Goal: Transaction & Acquisition: Purchase product/service

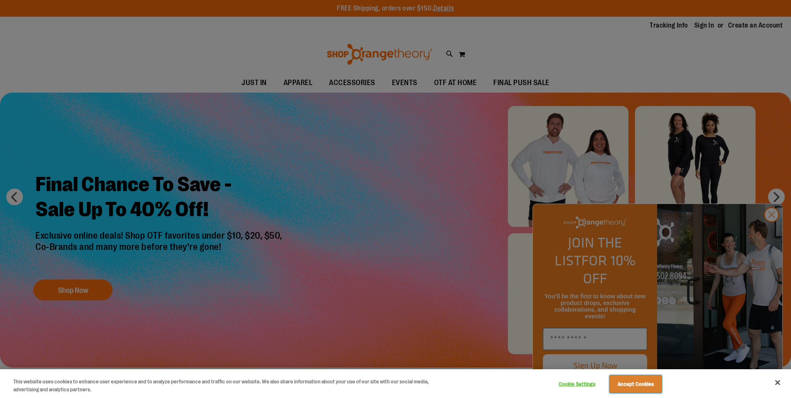
click at [657, 385] on button "Accept Cookies" at bounding box center [636, 384] width 52 height 18
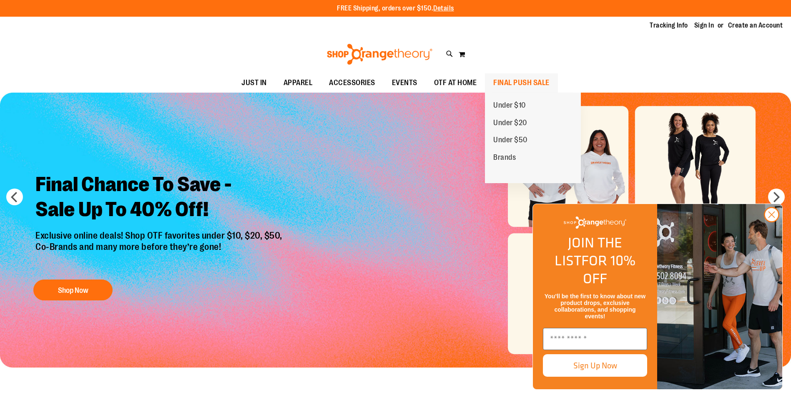
click at [502, 85] on span "FINAL PUSH SALE" at bounding box center [521, 82] width 56 height 19
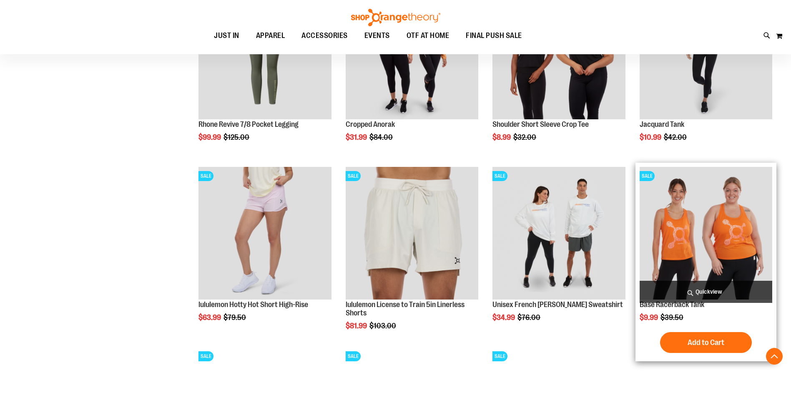
scroll to position [751, 0]
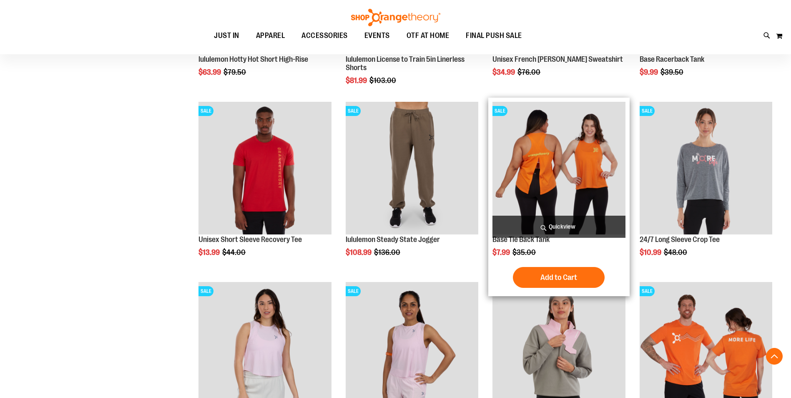
scroll to position [876, 0]
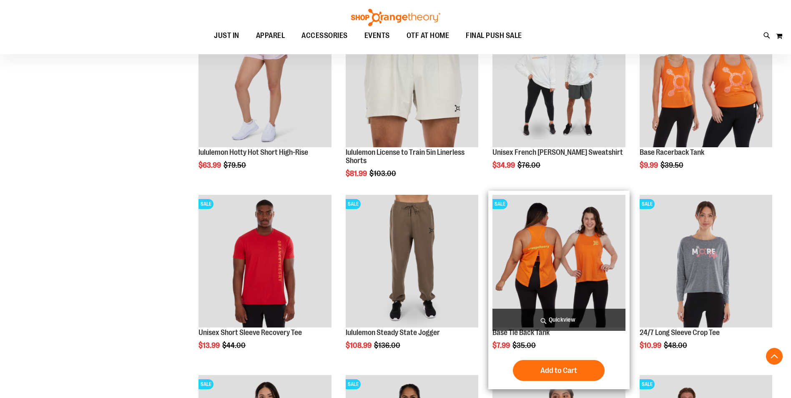
click at [550, 247] on img "product" at bounding box center [559, 261] width 133 height 133
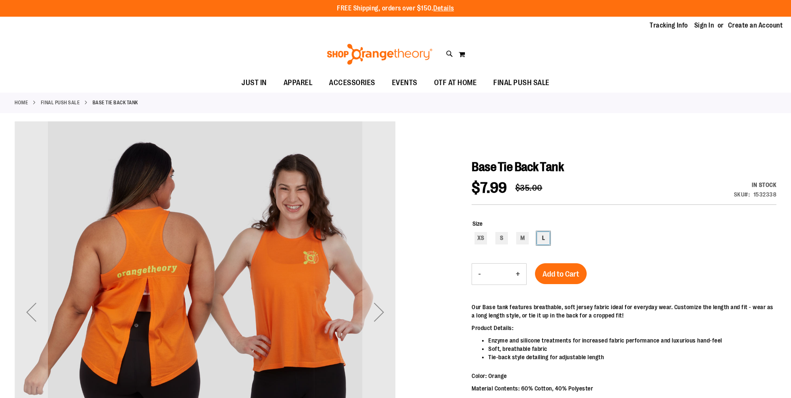
click at [542, 242] on div "L" at bounding box center [543, 238] width 13 height 13
click at [526, 237] on div "M" at bounding box center [522, 238] width 13 height 13
click at [505, 238] on div "S" at bounding box center [501, 238] width 13 height 13
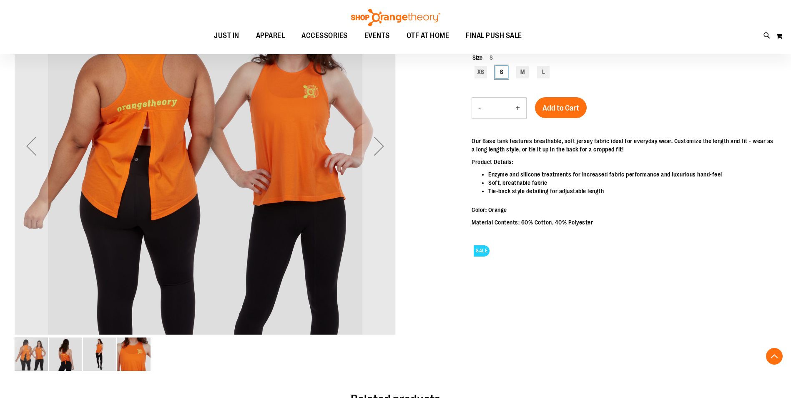
scroll to position [166, 0]
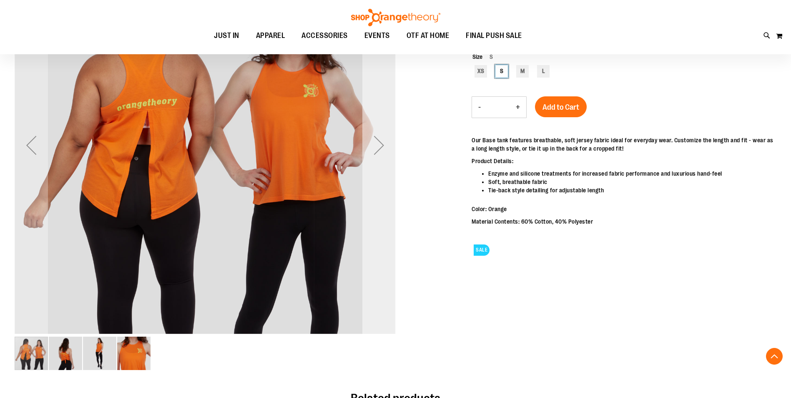
click at [376, 150] on div "Next" at bounding box center [378, 144] width 33 height 33
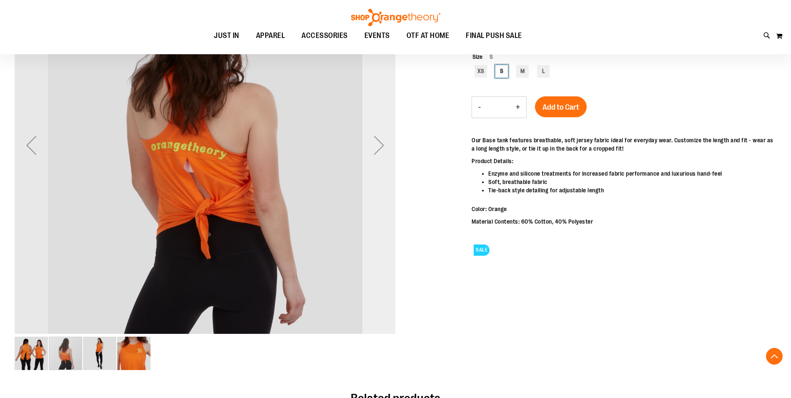
click at [385, 152] on div "Next" at bounding box center [378, 144] width 33 height 33
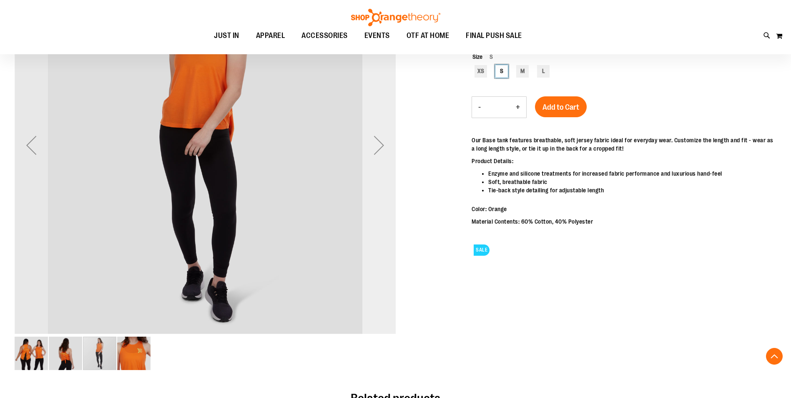
click at [385, 151] on div "Next" at bounding box center [378, 144] width 33 height 33
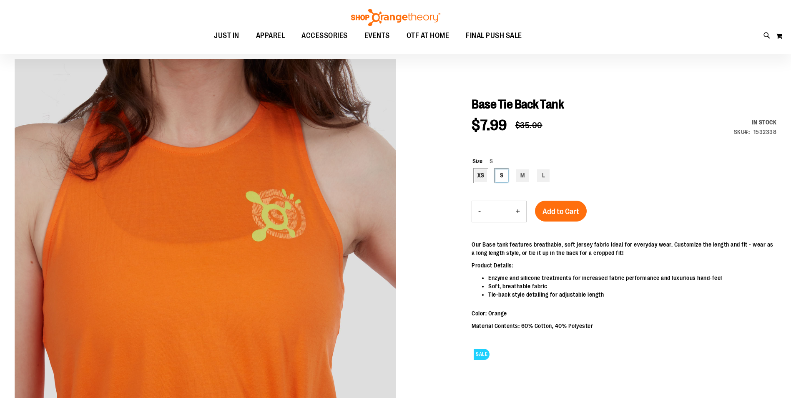
scroll to position [0, 0]
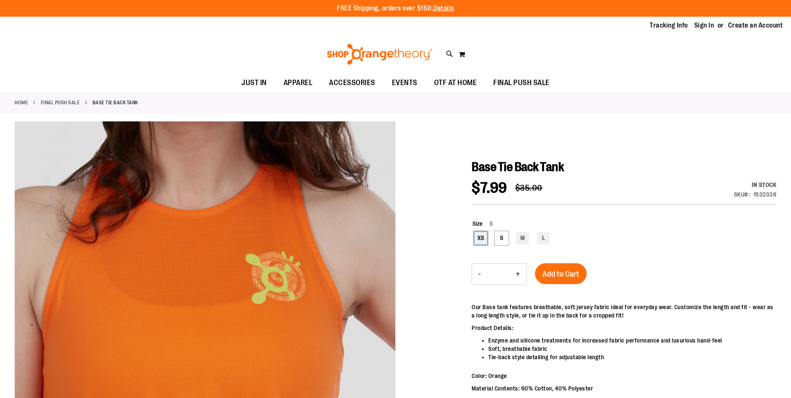
click at [483, 238] on div "XS" at bounding box center [481, 238] width 13 height 13
click at [527, 239] on div "M" at bounding box center [522, 238] width 13 height 13
type input "***"
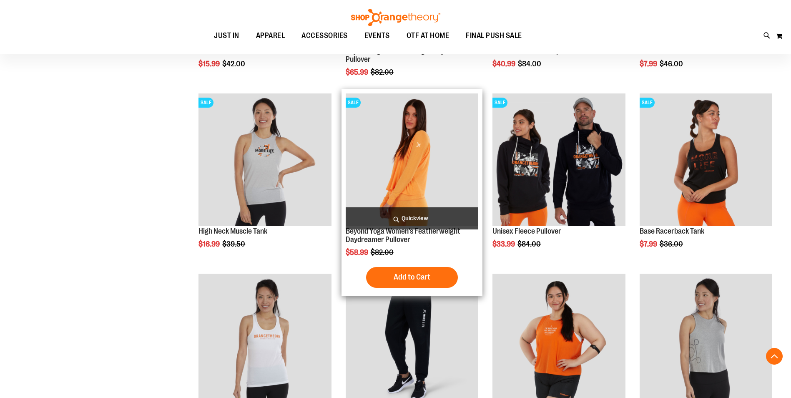
scroll to position [289, 0]
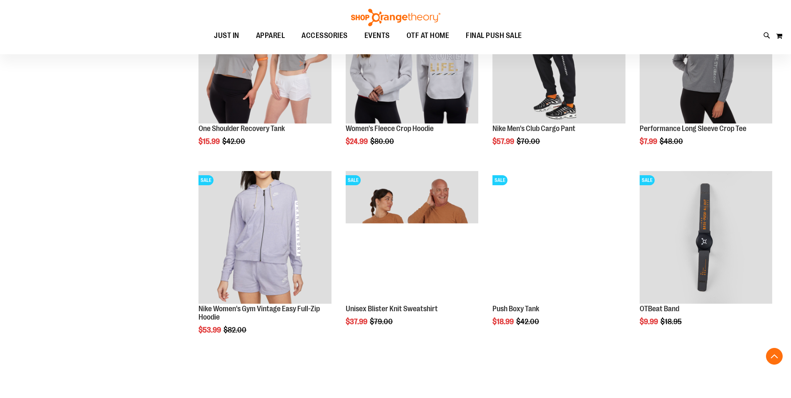
scroll to position [832, 0]
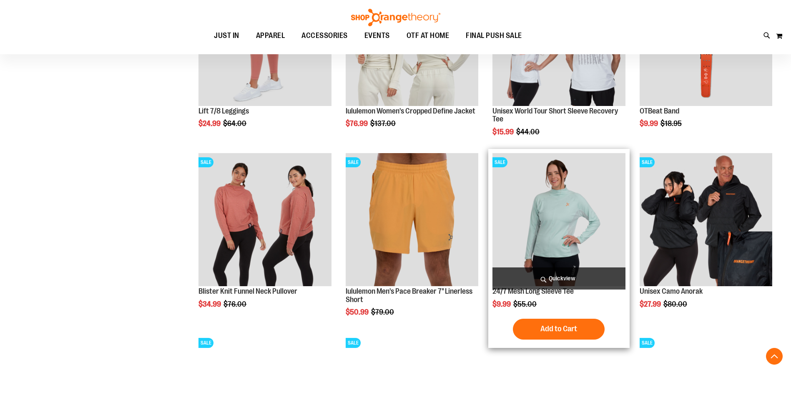
scroll to position [1457, 0]
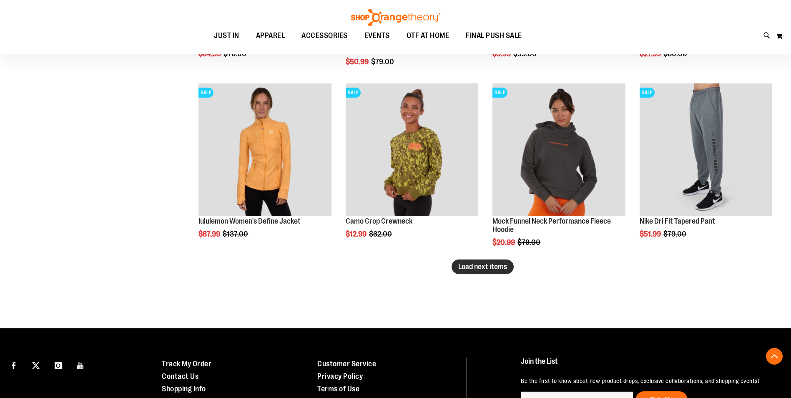
click at [495, 266] on span "Load next items" at bounding box center [482, 266] width 49 height 8
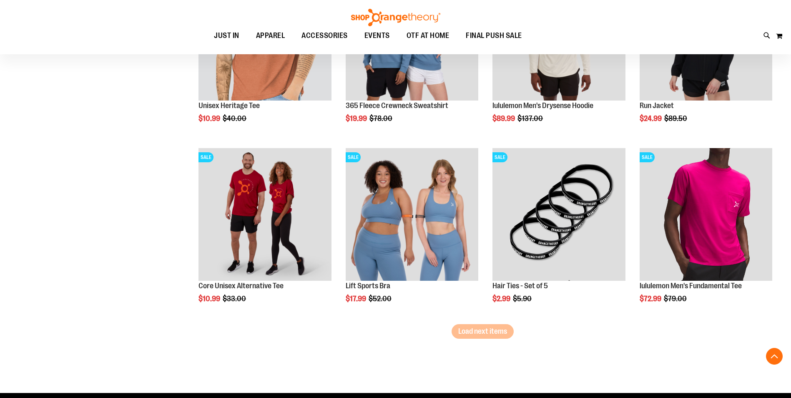
scroll to position [1958, 0]
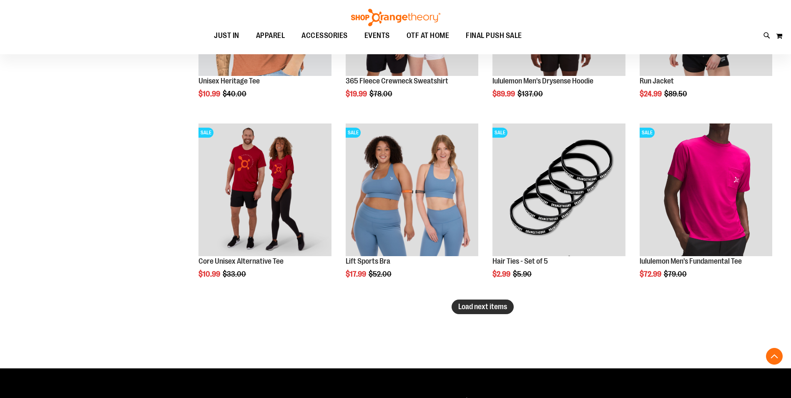
click at [493, 300] on button "Load next items" at bounding box center [483, 306] width 62 height 15
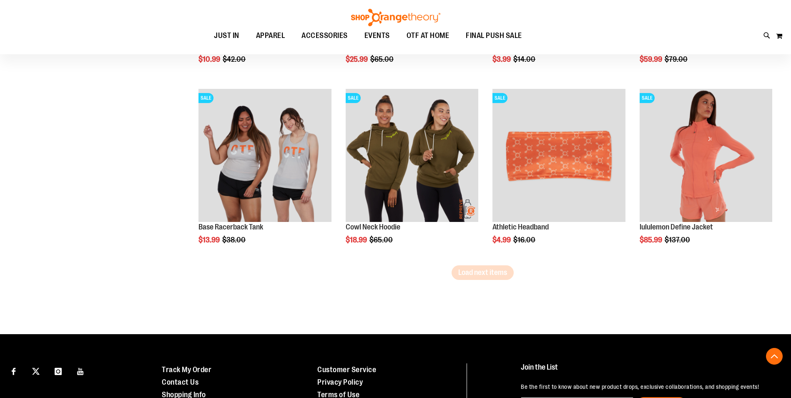
scroll to position [2541, 0]
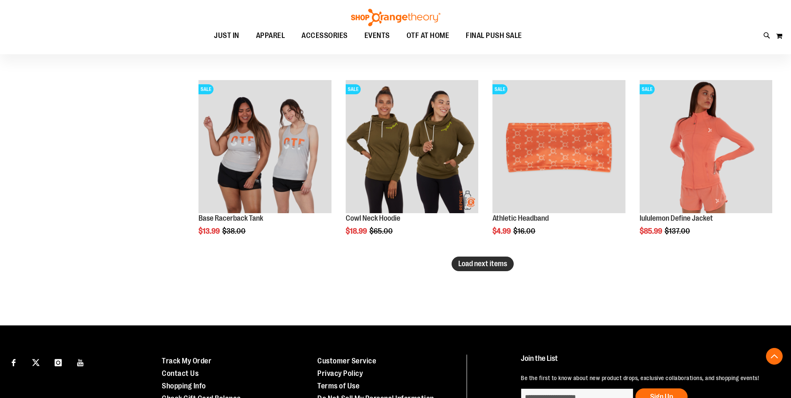
click at [488, 268] on button "Load next items" at bounding box center [483, 263] width 62 height 15
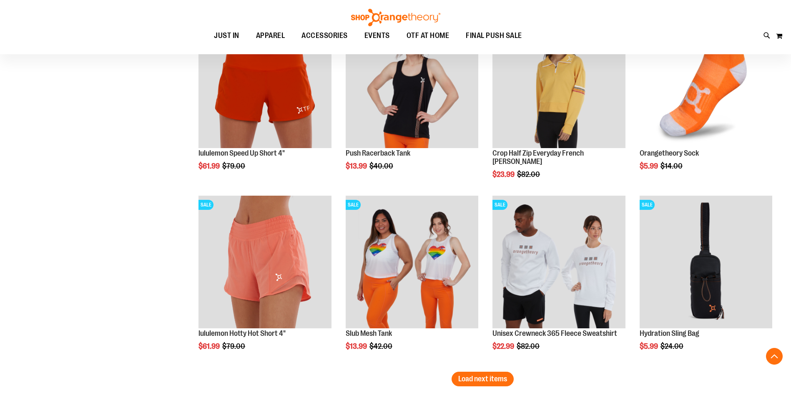
scroll to position [3042, 0]
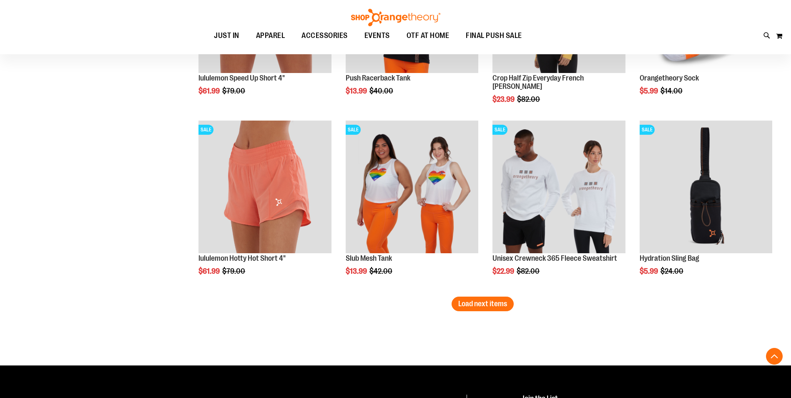
click at [509, 302] on button "Load next items" at bounding box center [483, 304] width 62 height 15
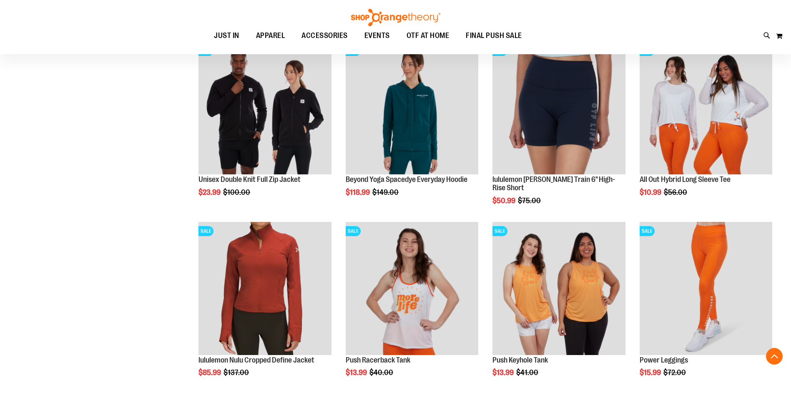
scroll to position [3542, 0]
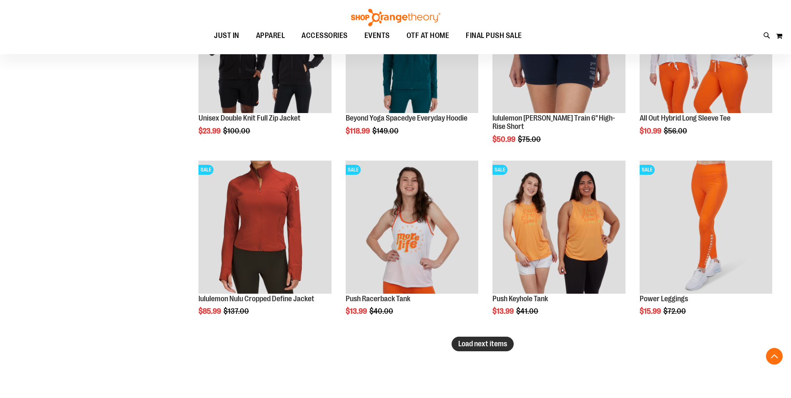
click at [506, 345] on span "Load next items" at bounding box center [482, 343] width 49 height 8
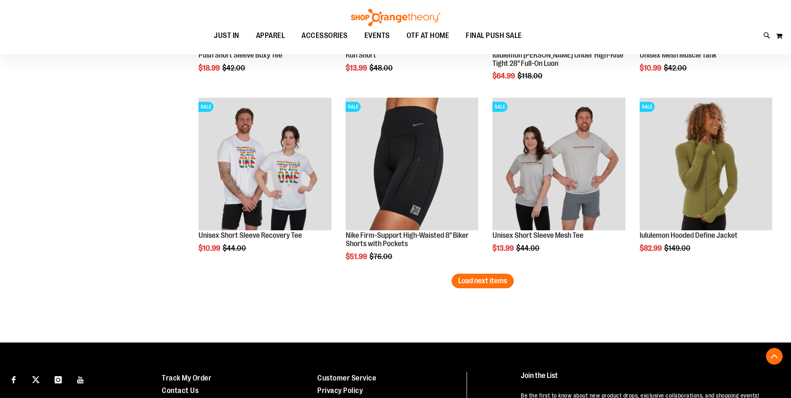
scroll to position [4168, 0]
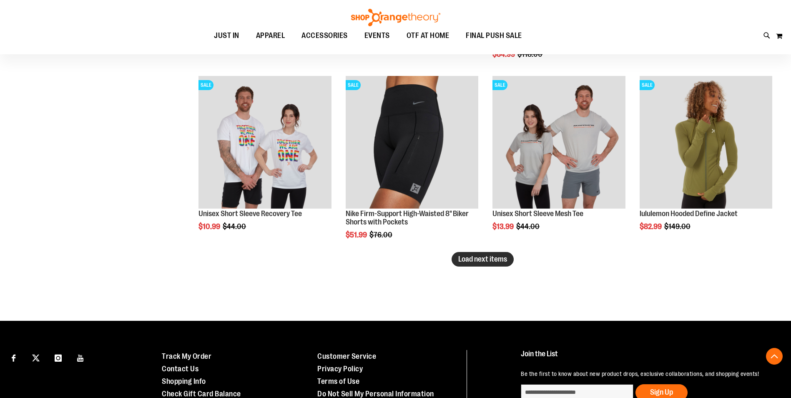
click at [483, 264] on button "Load next items" at bounding box center [483, 259] width 62 height 15
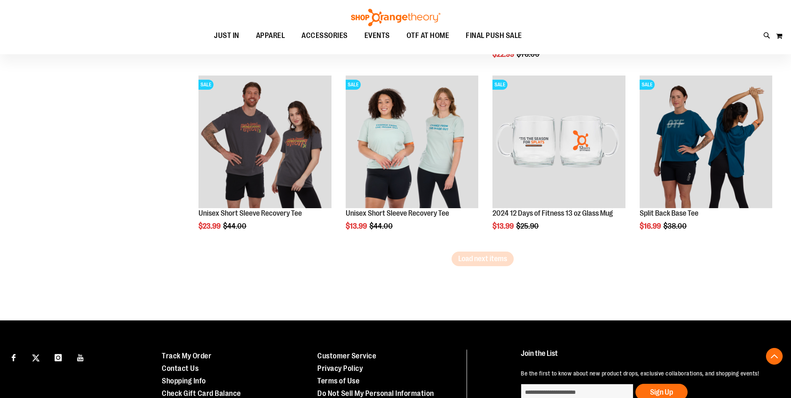
scroll to position [4710, 0]
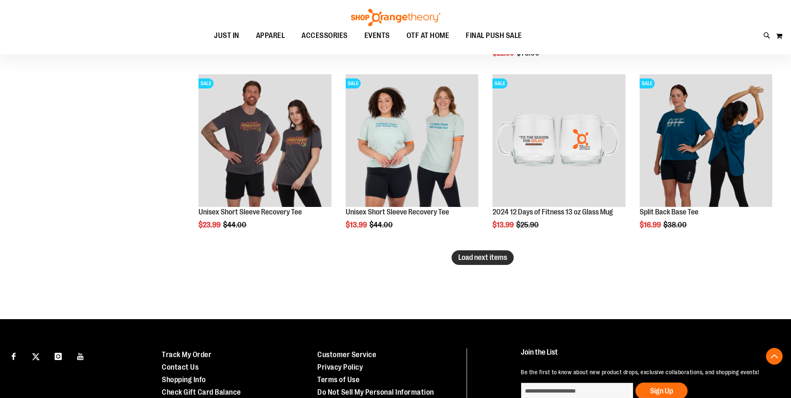
click at [478, 256] on span "Load next items" at bounding box center [482, 257] width 49 height 8
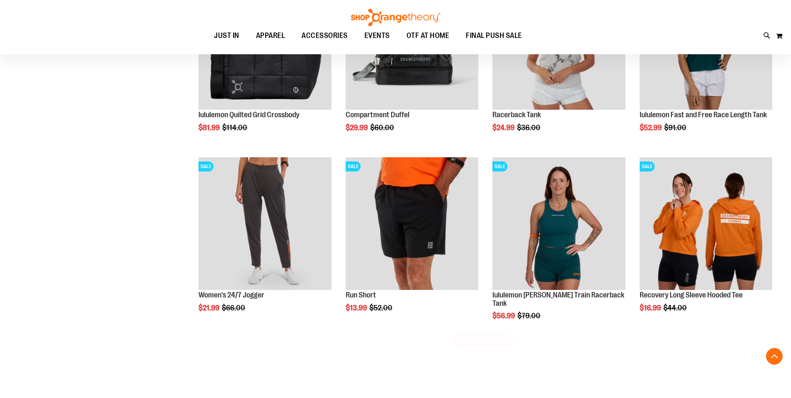
scroll to position [5169, 0]
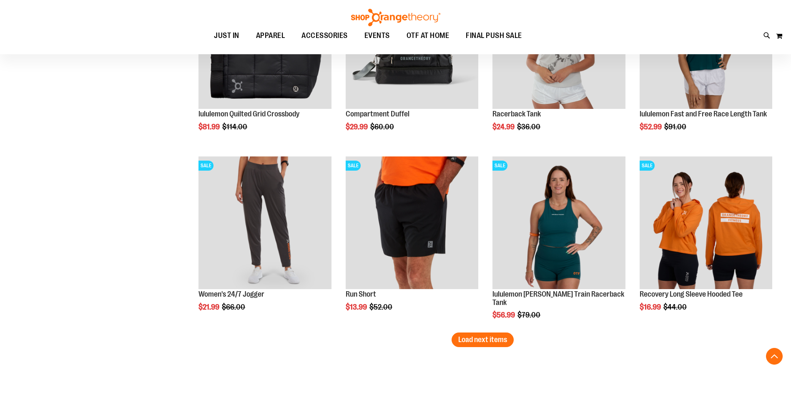
drag, startPoint x: 78, startPoint y: 207, endPoint x: 109, endPoint y: 132, distance: 81.5
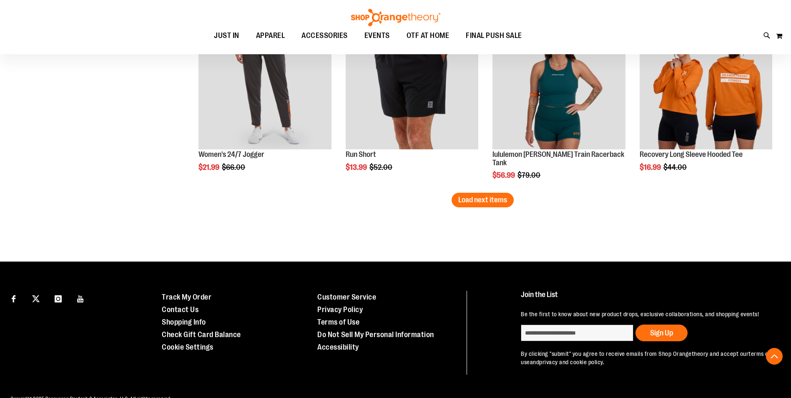
scroll to position [5336, 0]
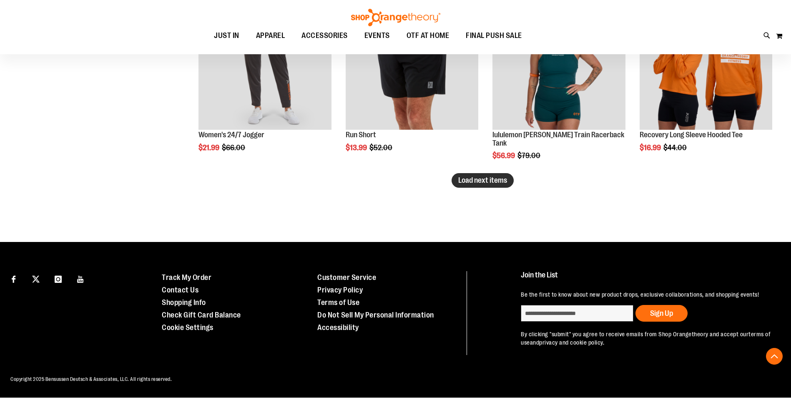
click at [471, 176] on span "Load next items" at bounding box center [482, 180] width 49 height 8
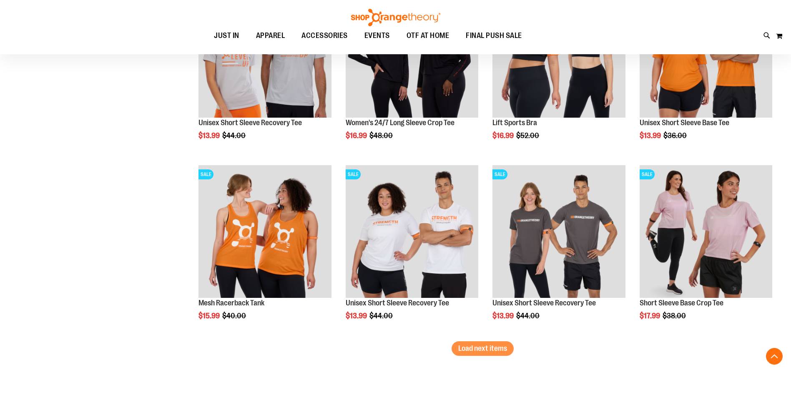
scroll to position [5711, 0]
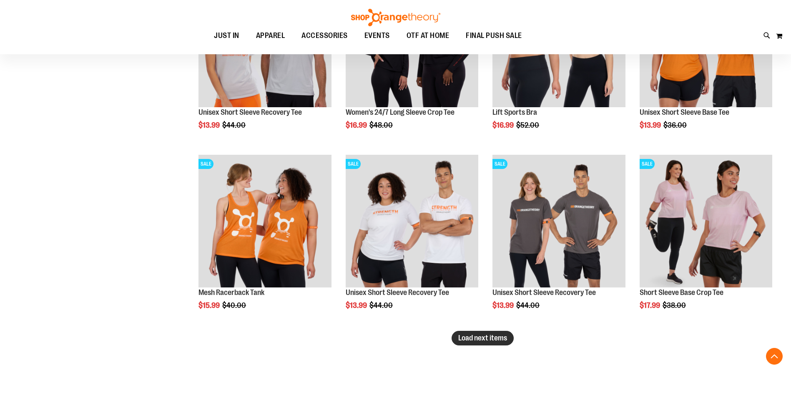
click at [495, 336] on span "Load next items" at bounding box center [482, 338] width 49 height 8
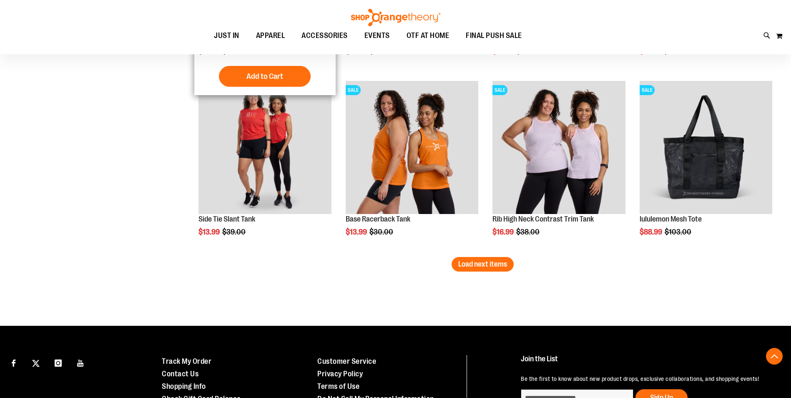
scroll to position [6337, 0]
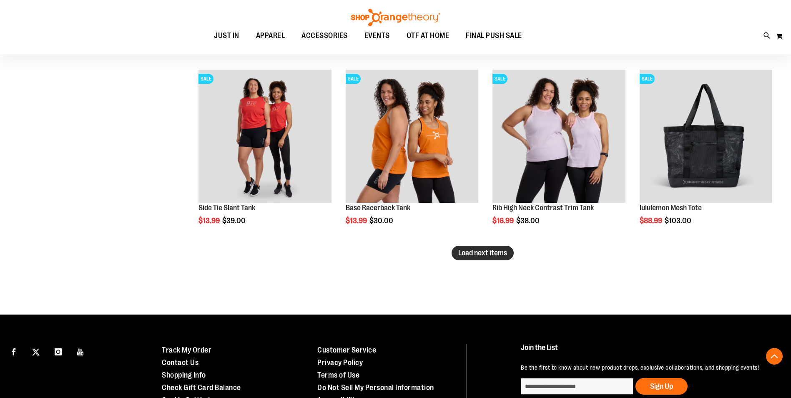
click at [465, 255] on span "Load next items" at bounding box center [482, 253] width 49 height 8
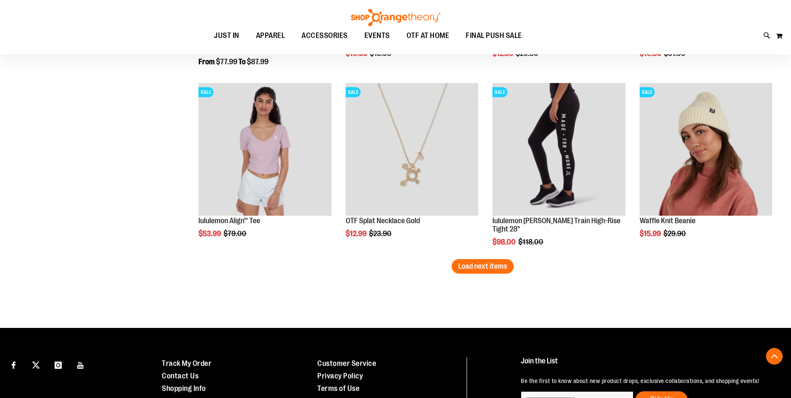
scroll to position [6879, 0]
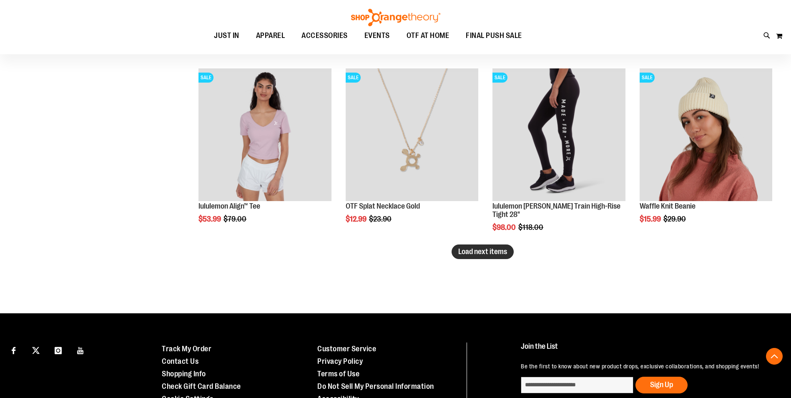
click at [494, 250] on span "Load next items" at bounding box center [482, 251] width 49 height 8
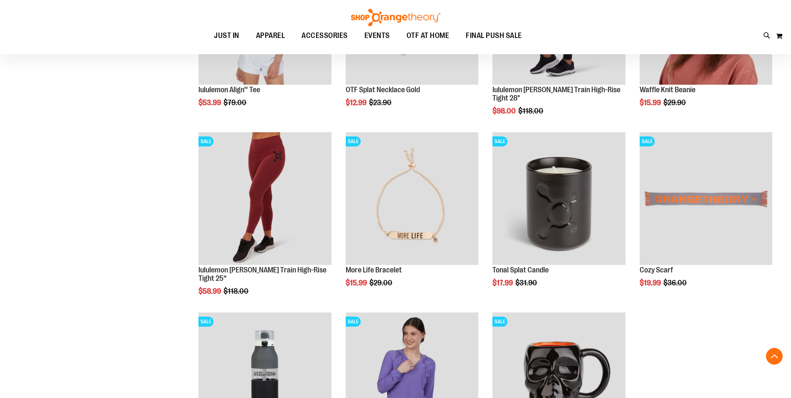
scroll to position [7004, 0]
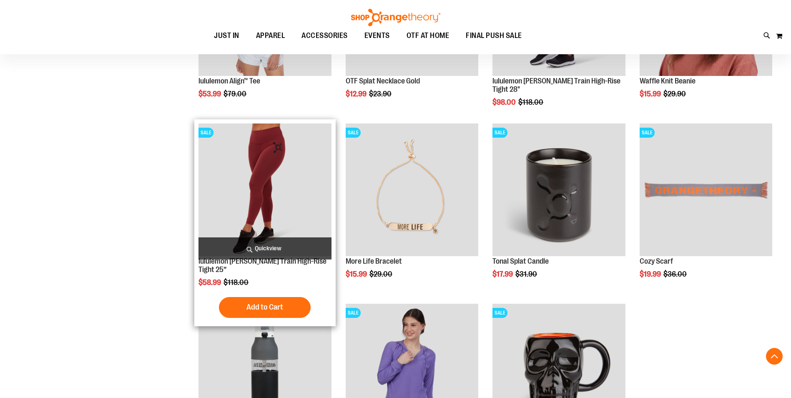
click at [253, 161] on img "product" at bounding box center [265, 189] width 133 height 133
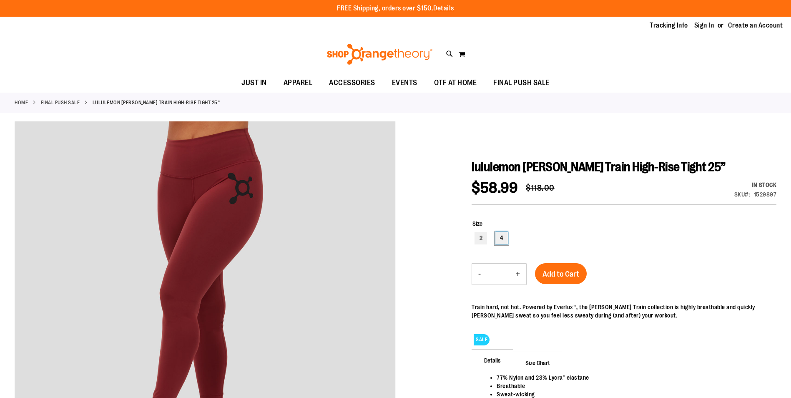
click at [503, 239] on div "4" at bounding box center [501, 238] width 13 height 13
type input "***"
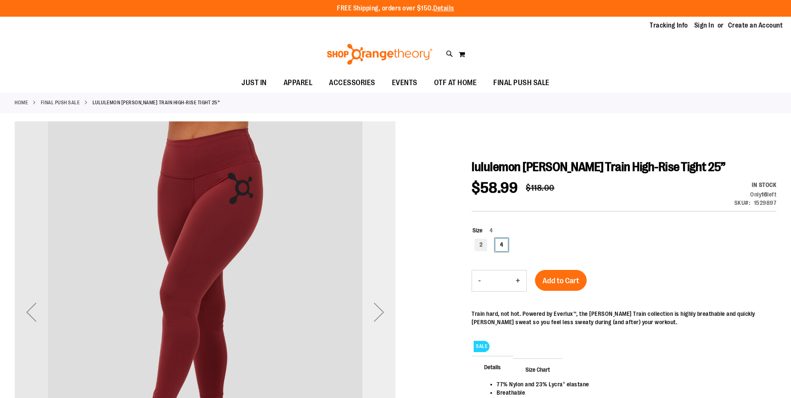
click at [379, 312] on div "Next" at bounding box center [378, 311] width 33 height 33
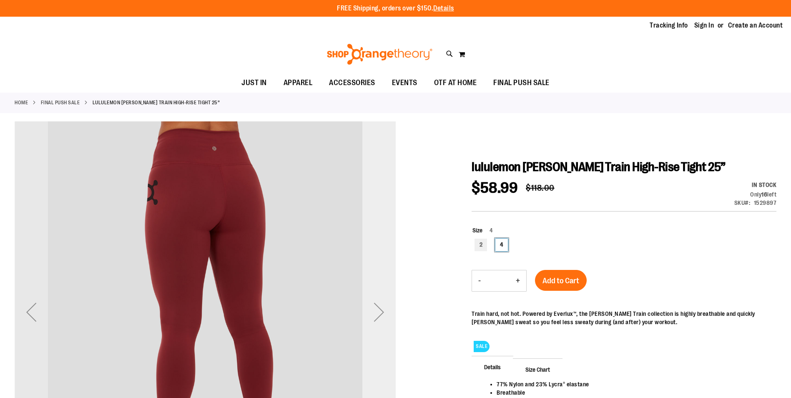
click at [379, 312] on div "Next" at bounding box center [378, 311] width 33 height 33
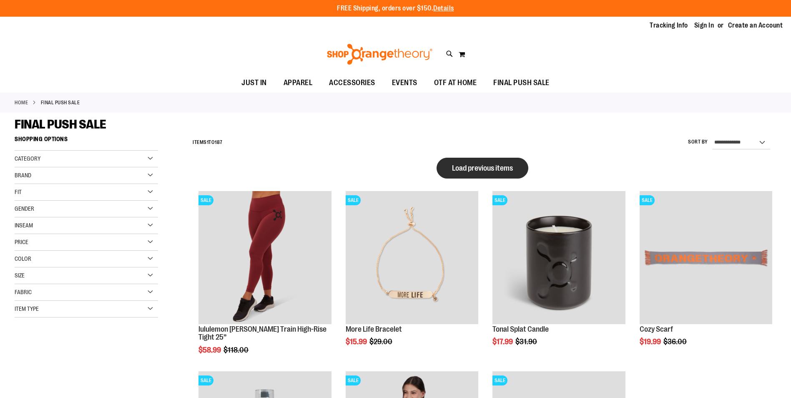
click at [487, 166] on span "Load previous items" at bounding box center [482, 168] width 61 height 8
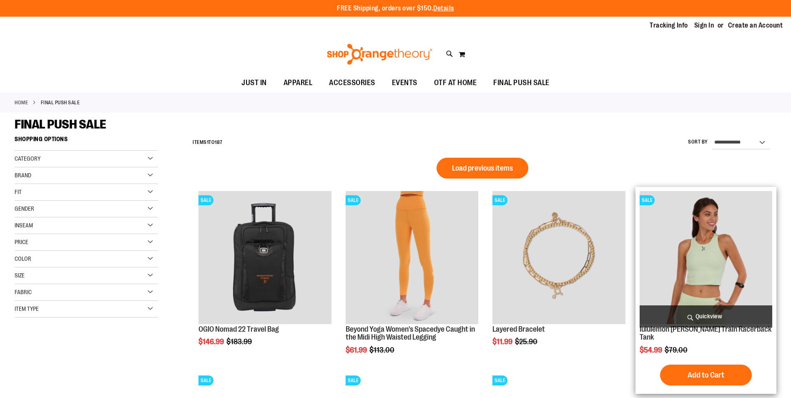
click at [699, 260] on img "product" at bounding box center [706, 257] width 133 height 133
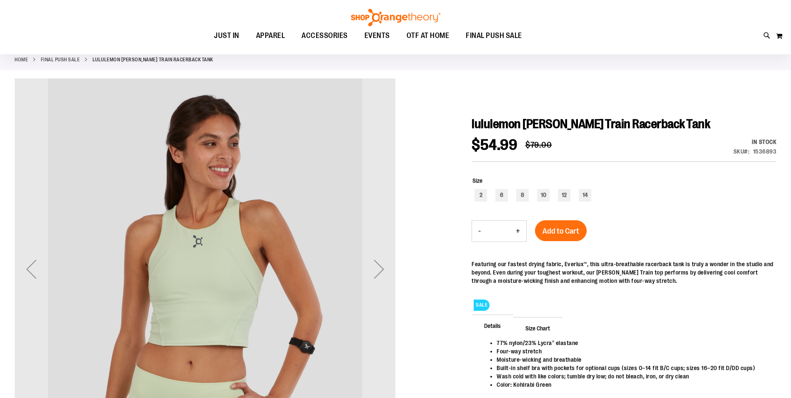
scroll to position [166, 0]
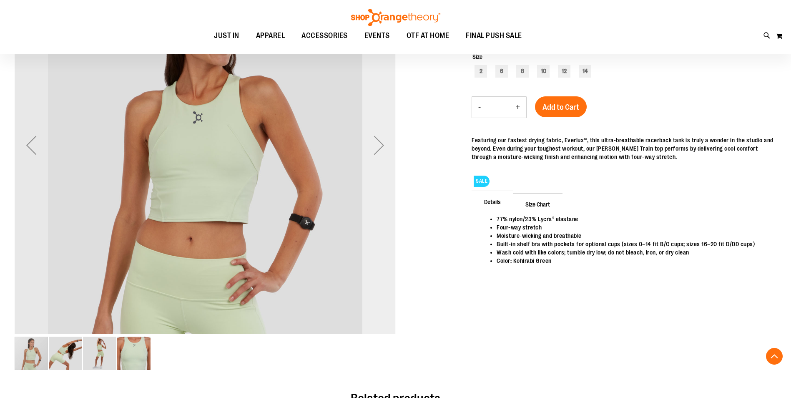
click at [376, 151] on div "Next" at bounding box center [378, 144] width 33 height 33
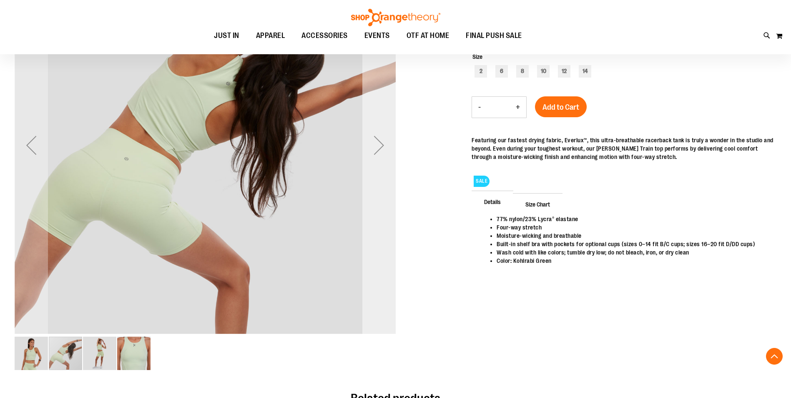
click at [379, 149] on div "Next" at bounding box center [378, 144] width 33 height 33
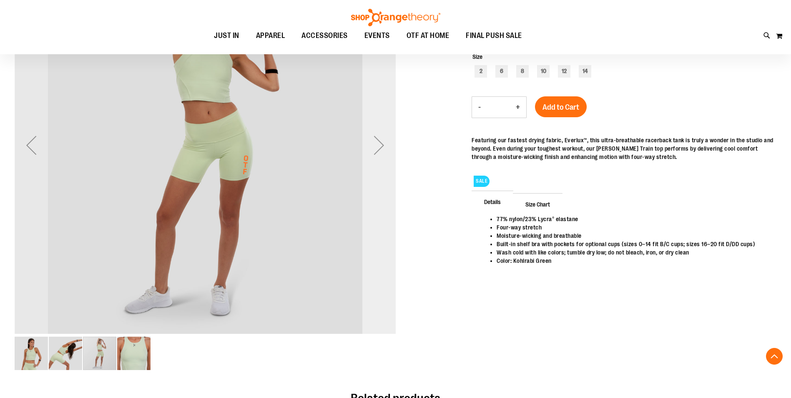
click at [379, 149] on div "Next" at bounding box center [378, 144] width 33 height 33
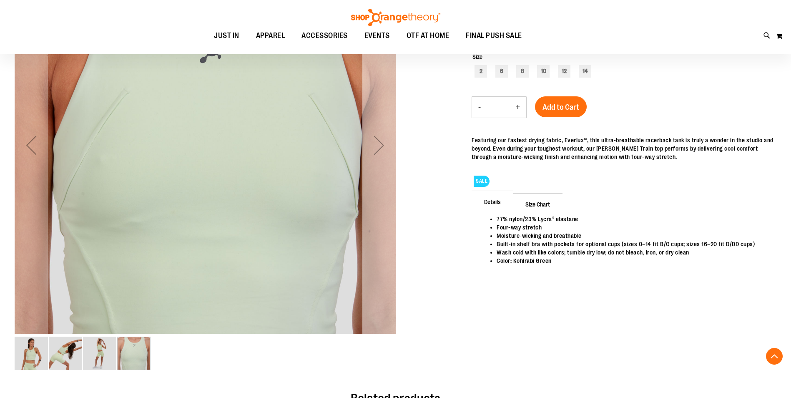
click at [379, 149] on div "Next" at bounding box center [378, 144] width 33 height 33
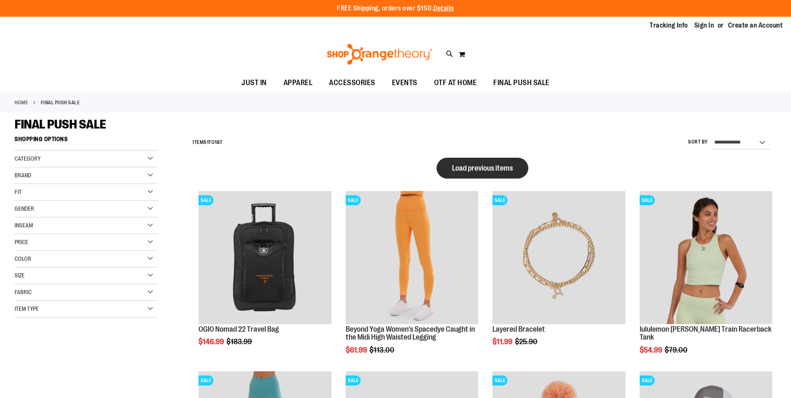
click at [471, 173] on button "Load previous items" at bounding box center [483, 168] width 92 height 21
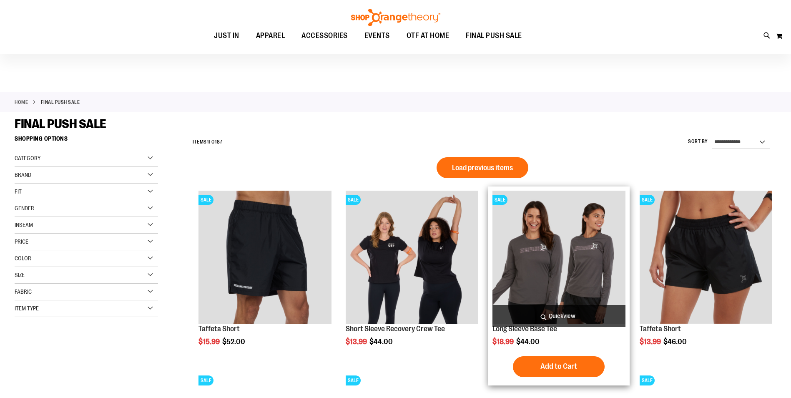
scroll to position [292, 0]
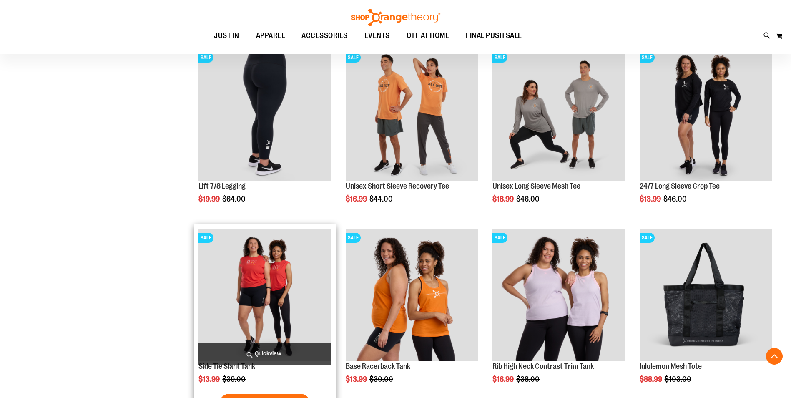
scroll to position [417, 0]
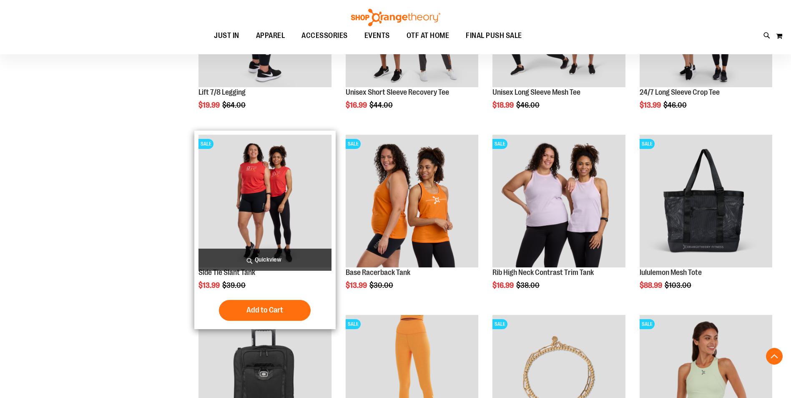
click at [231, 206] on img "product" at bounding box center [265, 201] width 133 height 133
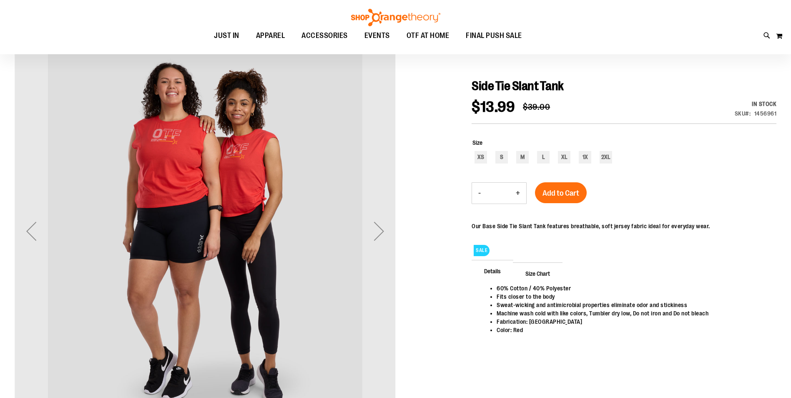
scroll to position [83, 0]
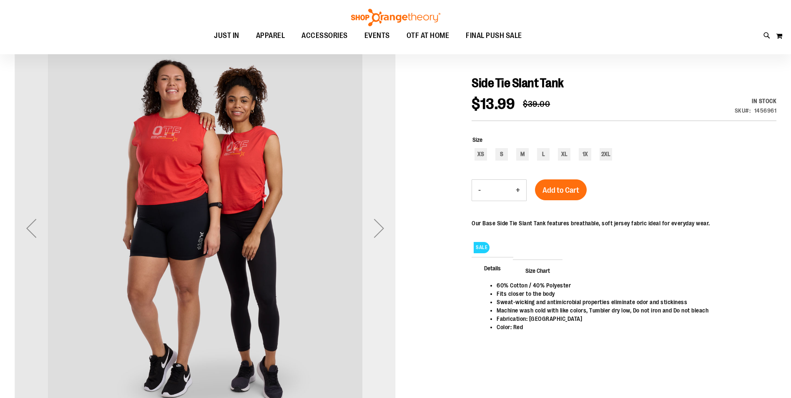
click at [378, 229] on div "Next" at bounding box center [378, 227] width 33 height 33
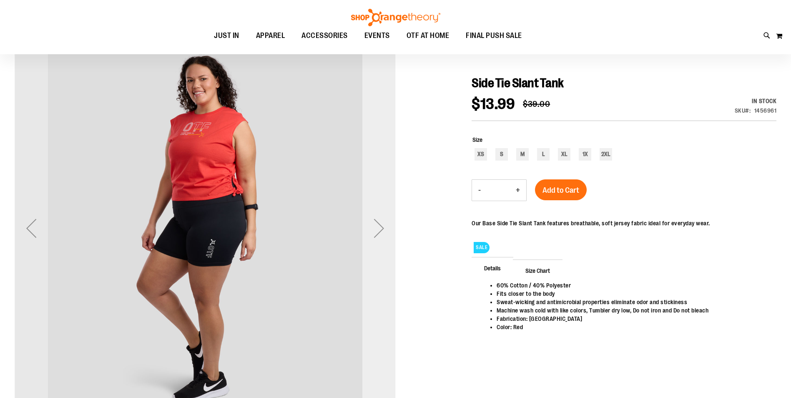
click at [379, 230] on div "Next" at bounding box center [378, 227] width 33 height 33
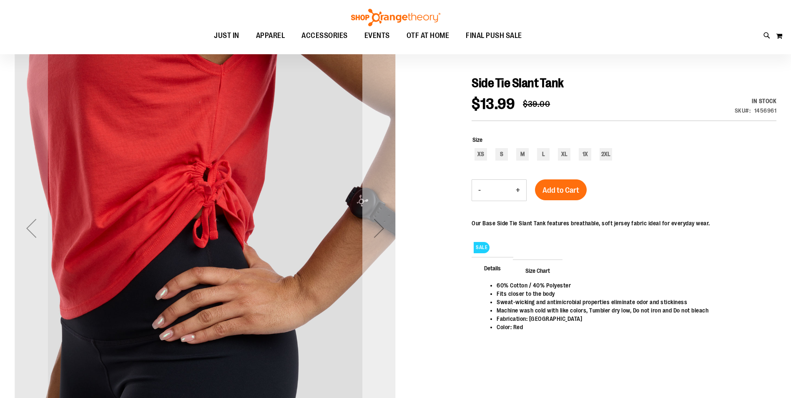
click at [375, 237] on div "Next" at bounding box center [378, 227] width 33 height 33
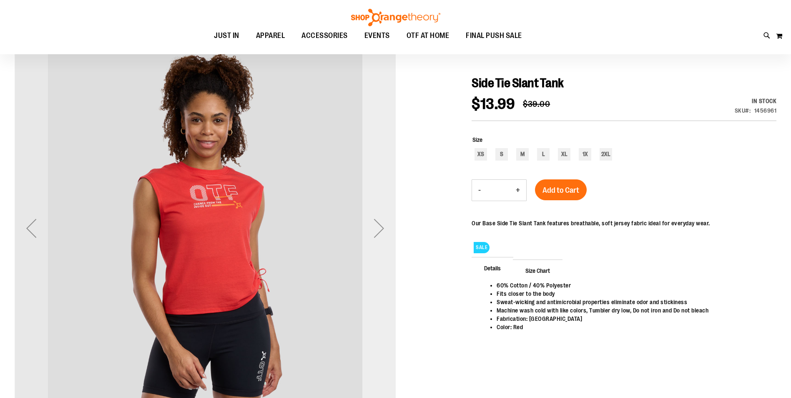
click at [375, 236] on div "Next" at bounding box center [378, 227] width 33 height 33
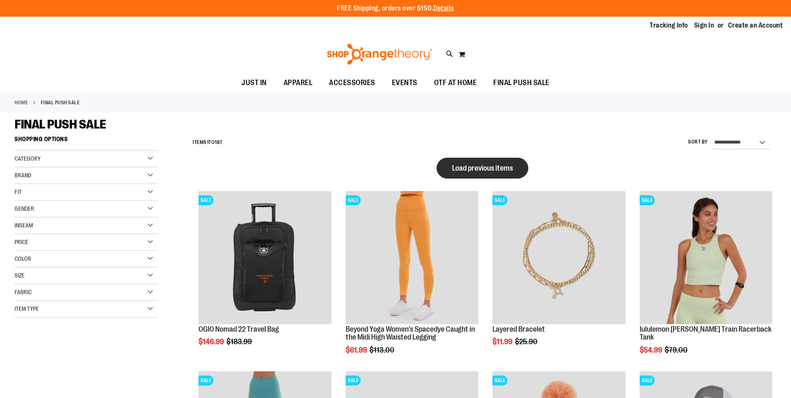
click at [505, 172] on button "Load previous items" at bounding box center [483, 168] width 92 height 21
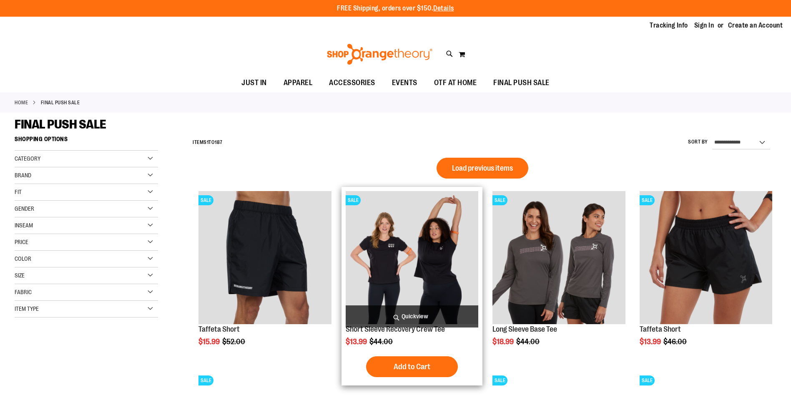
click at [467, 168] on span "Load previous items" at bounding box center [482, 168] width 61 height 8
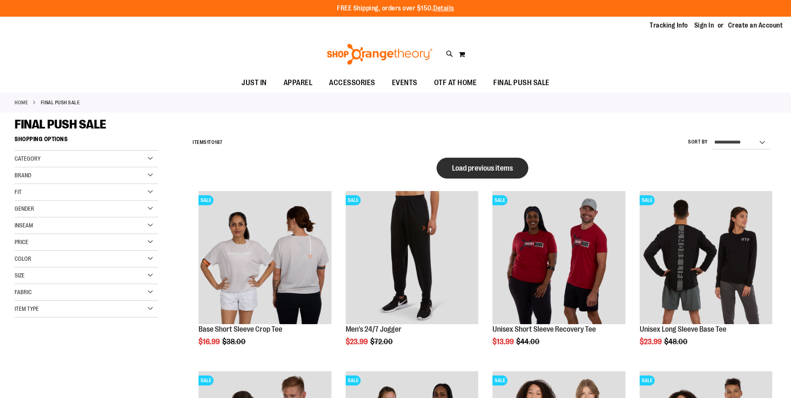
click at [493, 163] on button "Load previous items" at bounding box center [483, 168] width 92 height 21
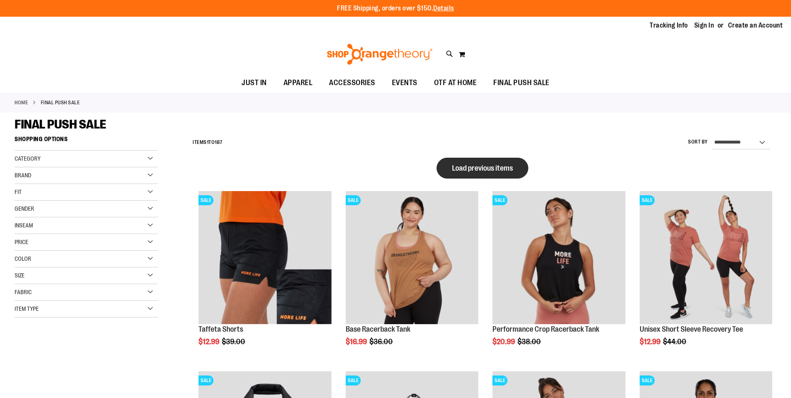
click at [453, 174] on button "Load previous items" at bounding box center [483, 168] width 92 height 21
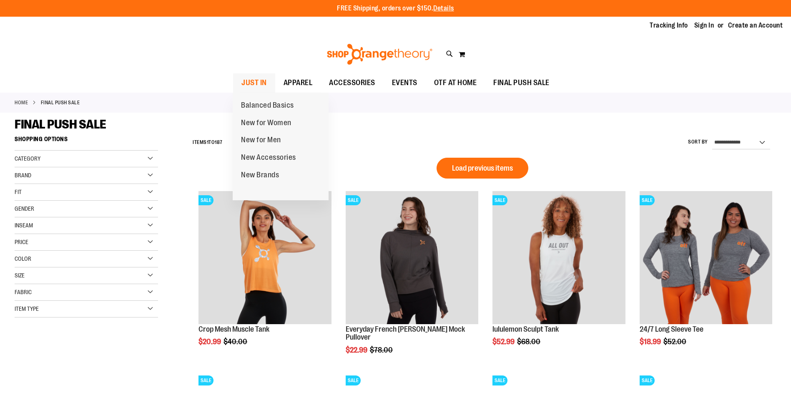
click at [259, 84] on span "JUST IN" at bounding box center [253, 82] width 25 height 19
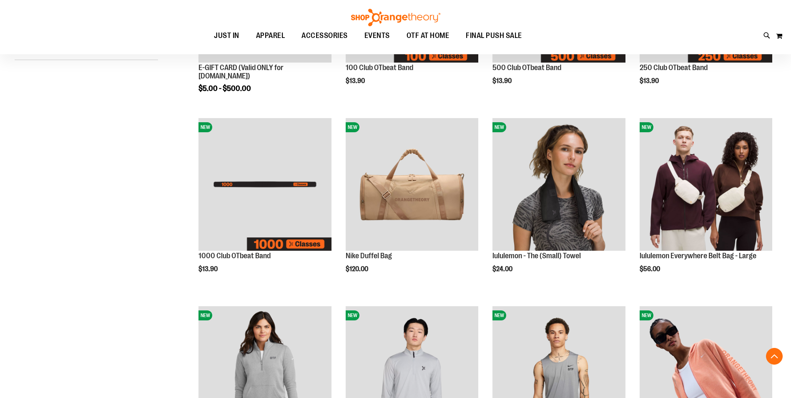
scroll to position [250, 0]
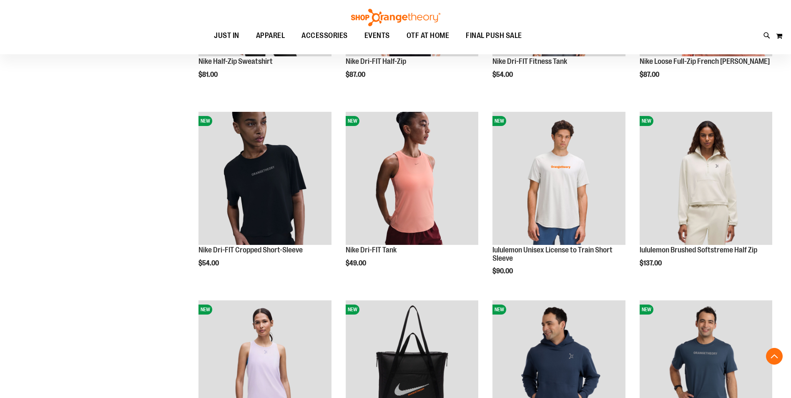
scroll to position [625, 0]
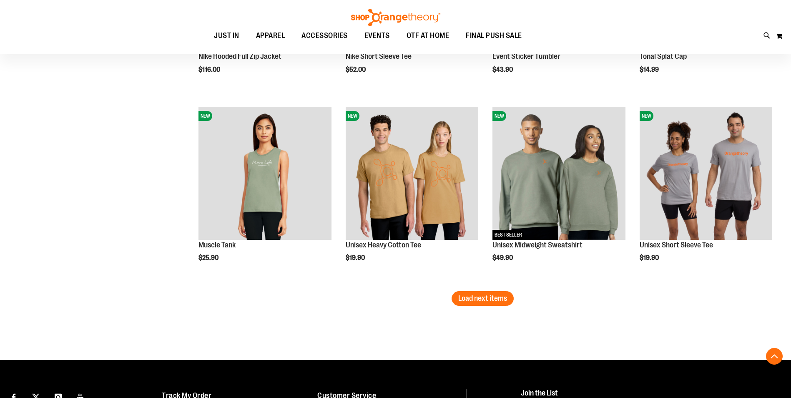
scroll to position [1584, 0]
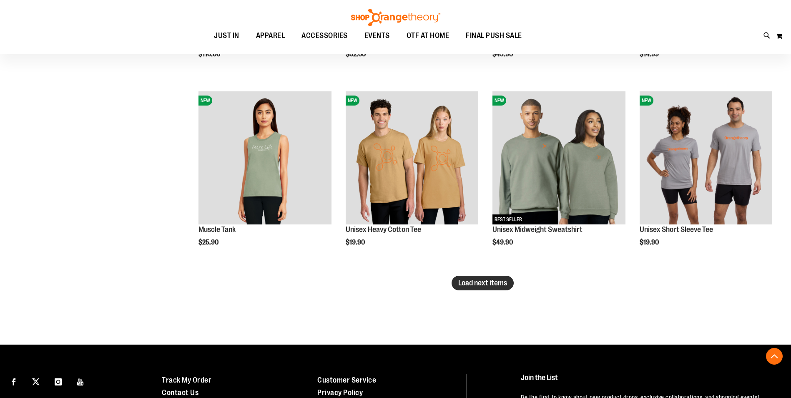
click at [466, 285] on span "Load next items" at bounding box center [482, 283] width 49 height 8
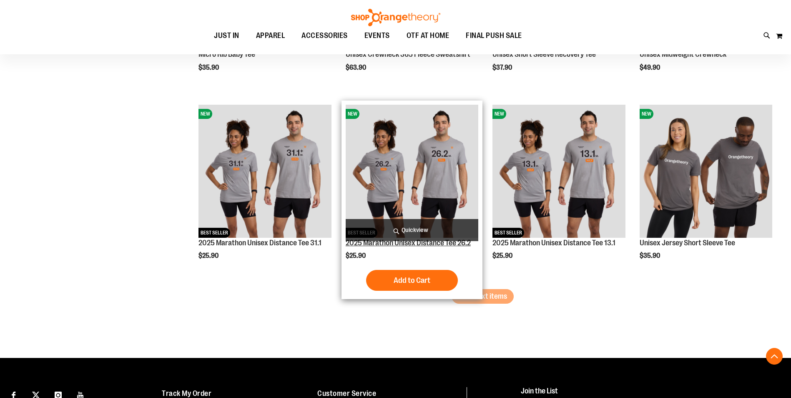
scroll to position [2168, 0]
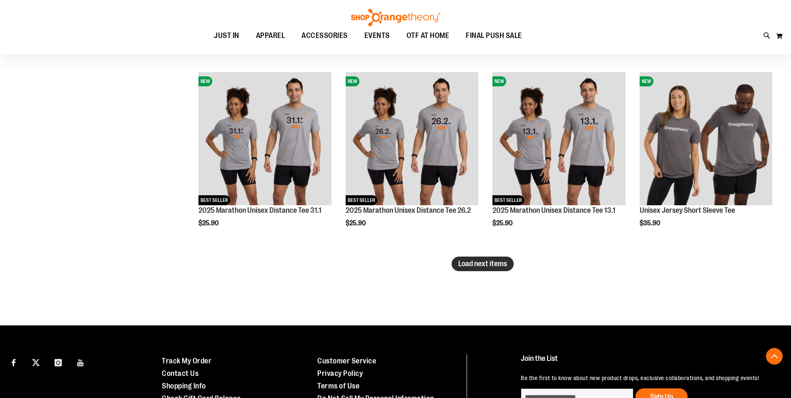
click at [500, 266] on span "Load next items" at bounding box center [482, 263] width 49 height 8
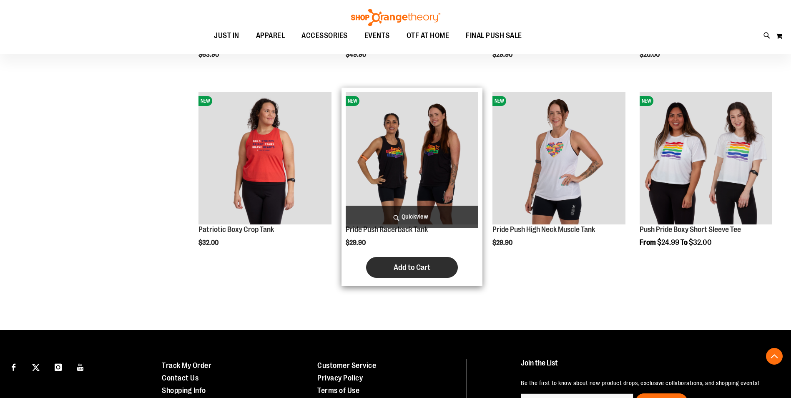
scroll to position [2544, 0]
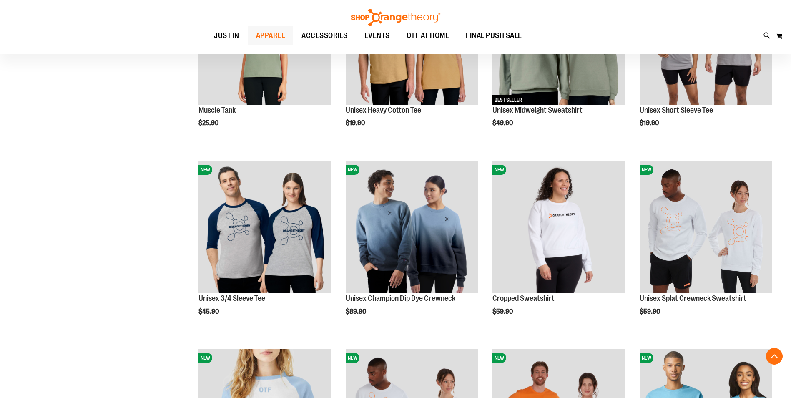
scroll to position [1626, 0]
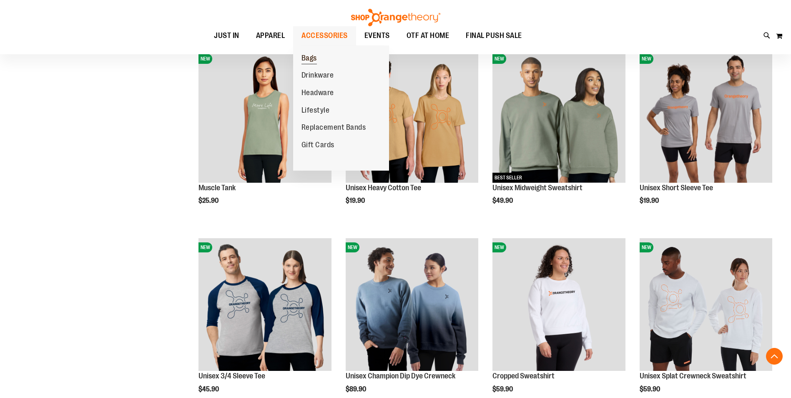
click at [314, 58] on span "Bags" at bounding box center [309, 59] width 15 height 10
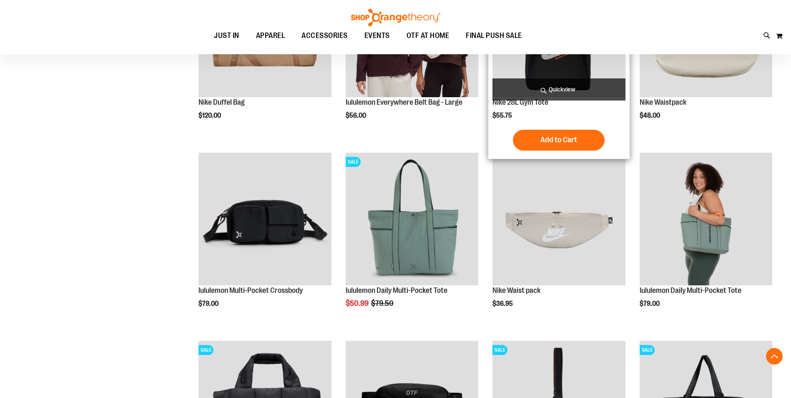
scroll to position [208, 0]
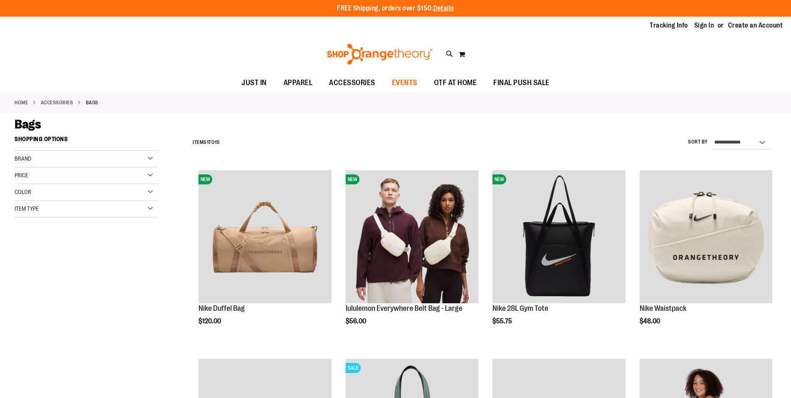
click at [400, 79] on span "EVENTS" at bounding box center [404, 82] width 25 height 19
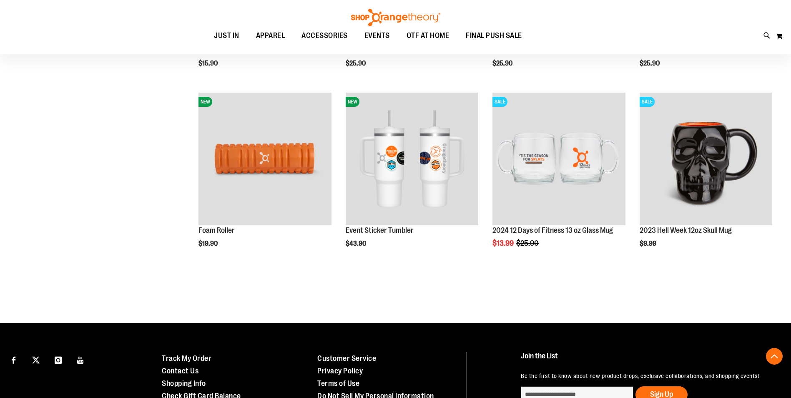
scroll to position [55, 0]
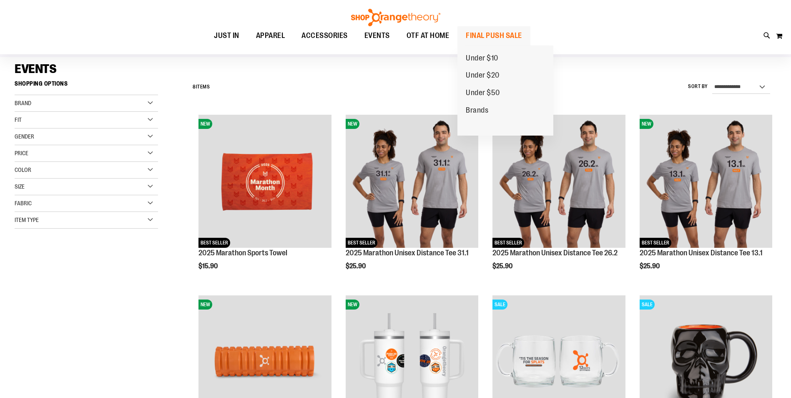
click at [482, 34] on span "FINAL PUSH SALE" at bounding box center [494, 35] width 56 height 19
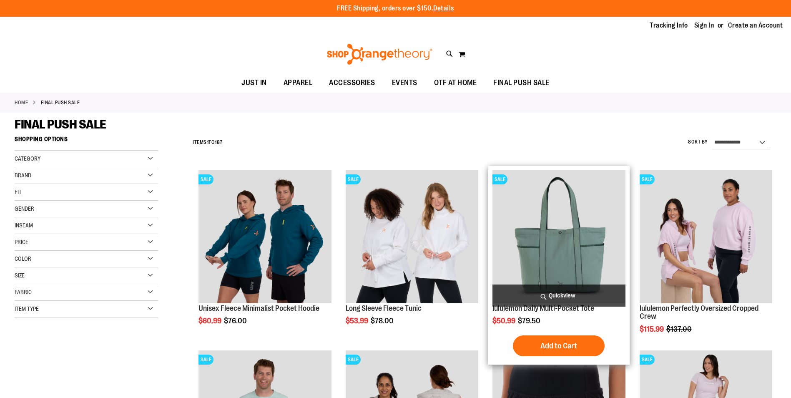
click at [540, 229] on img "product" at bounding box center [559, 236] width 133 height 133
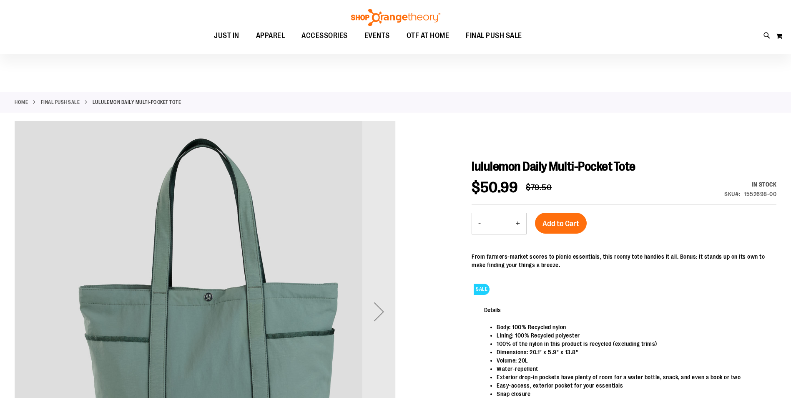
scroll to position [166, 0]
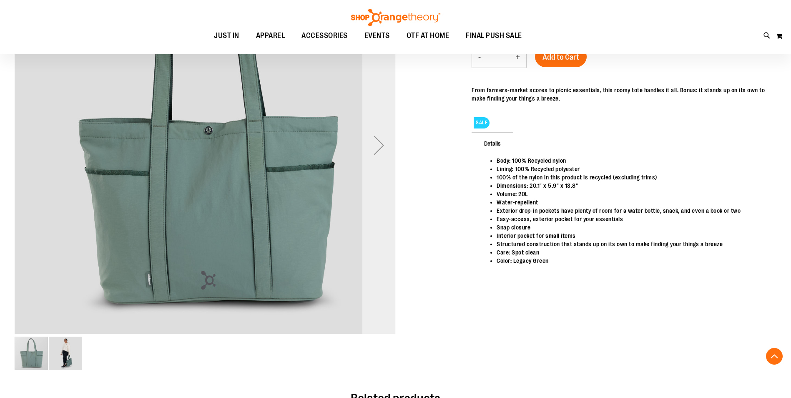
click at [380, 148] on div "Next" at bounding box center [378, 144] width 33 height 33
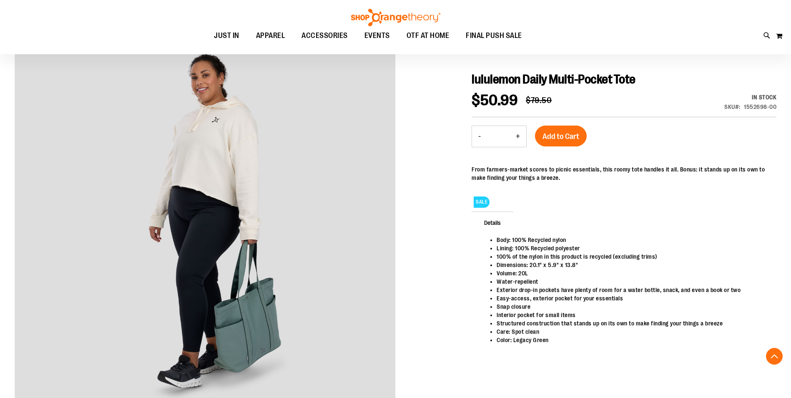
scroll to position [0, 0]
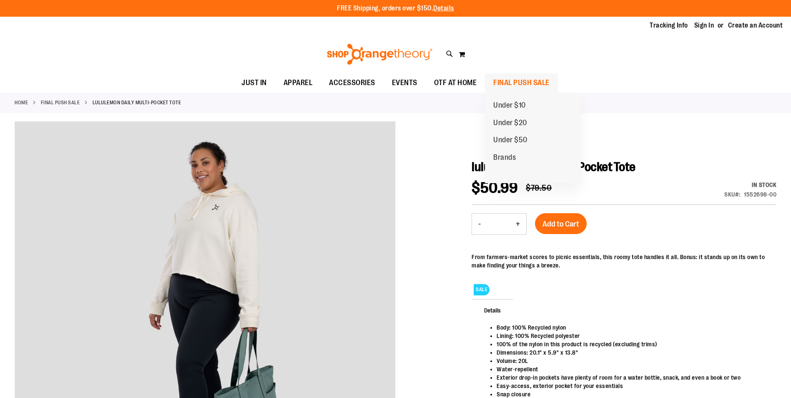
click at [505, 82] on span "FINAL PUSH SALE" at bounding box center [521, 82] width 56 height 19
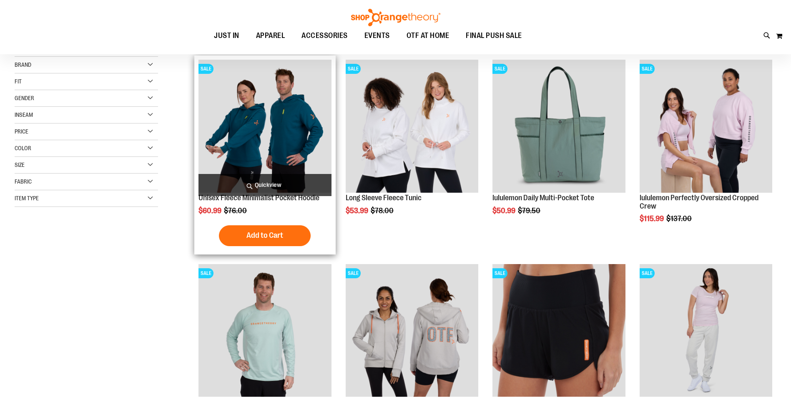
scroll to position [125, 0]
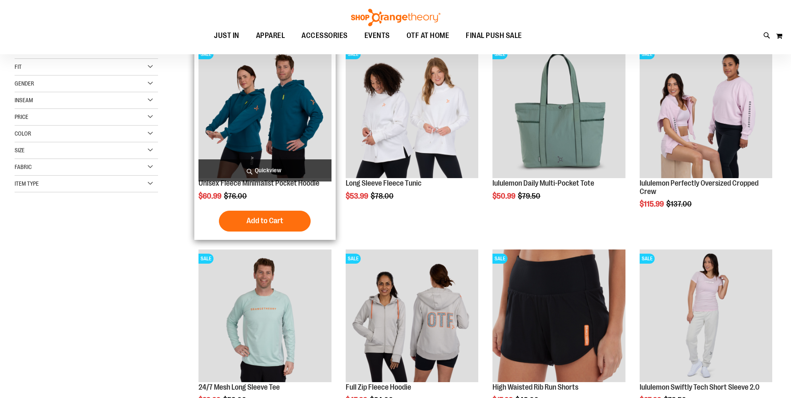
click at [280, 105] on img "product" at bounding box center [265, 111] width 133 height 133
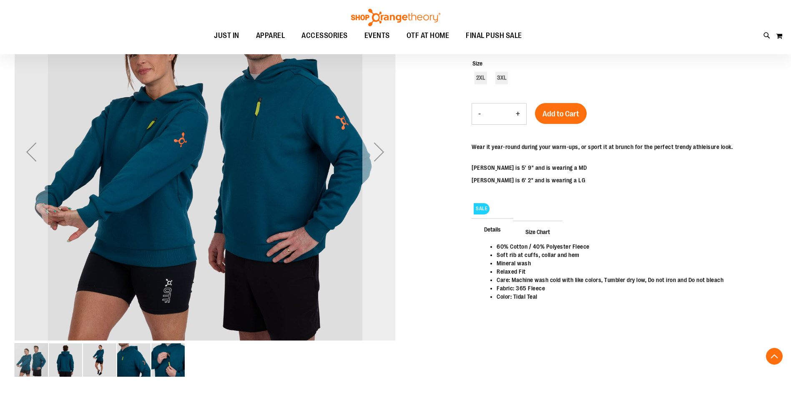
scroll to position [125, 0]
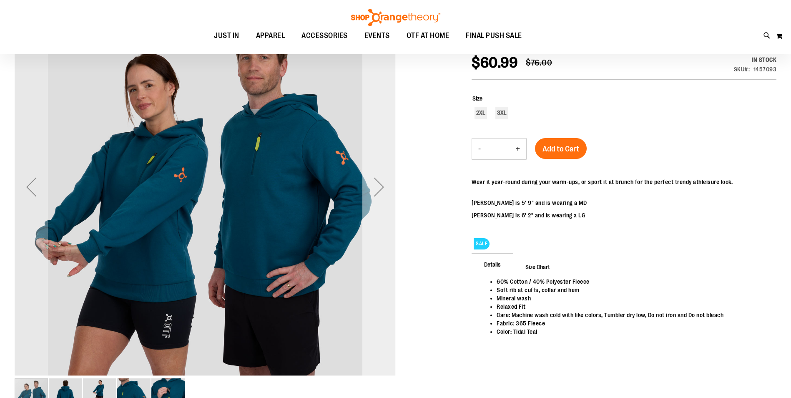
click at [376, 191] on div "Next" at bounding box center [378, 186] width 33 height 33
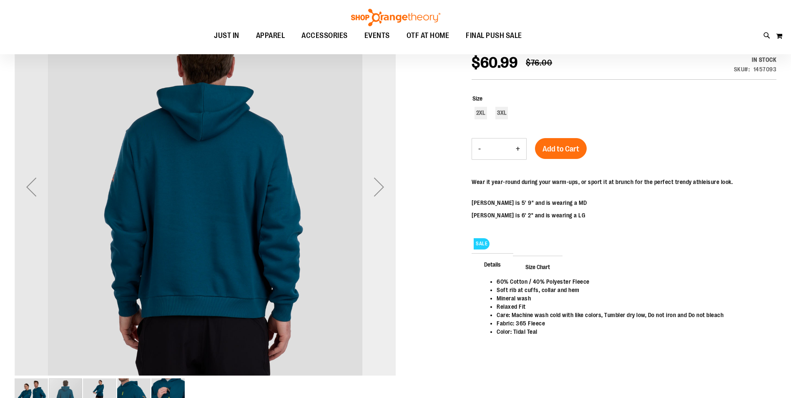
click at [376, 190] on div "Next" at bounding box center [378, 186] width 33 height 33
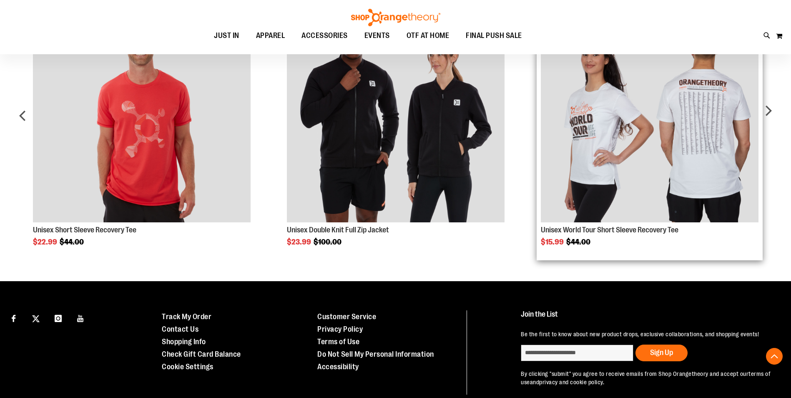
scroll to position [500, 0]
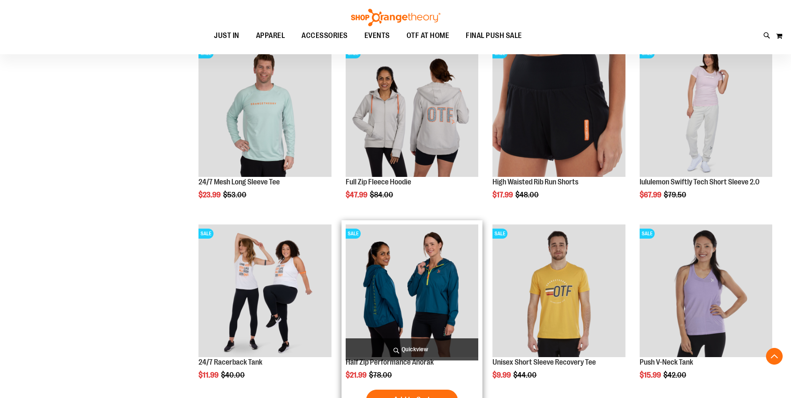
scroll to position [333, 0]
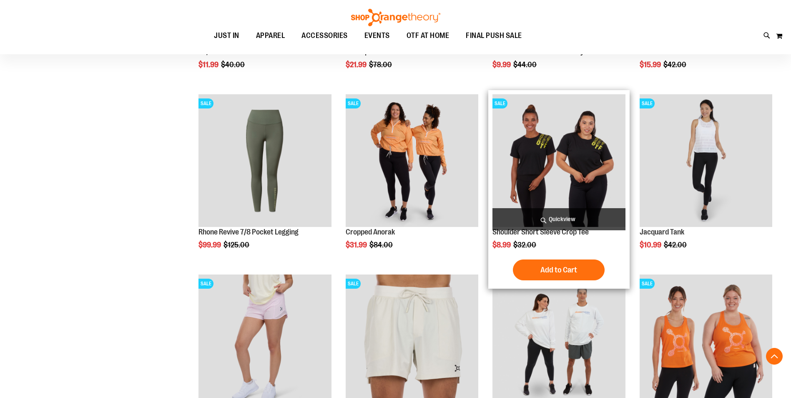
scroll to position [792, 0]
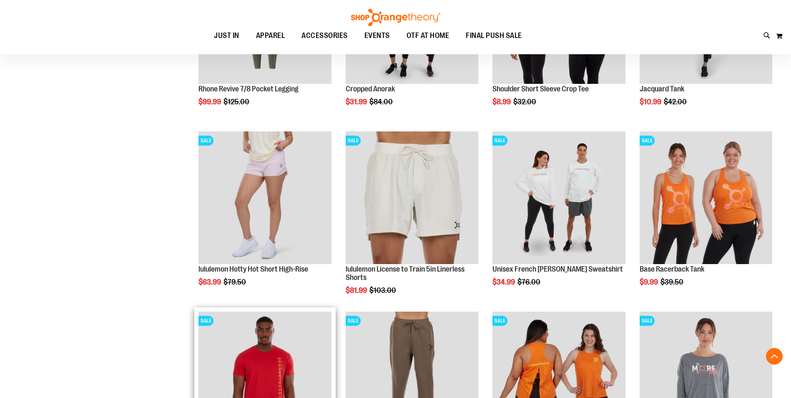
scroll to position [750, 0]
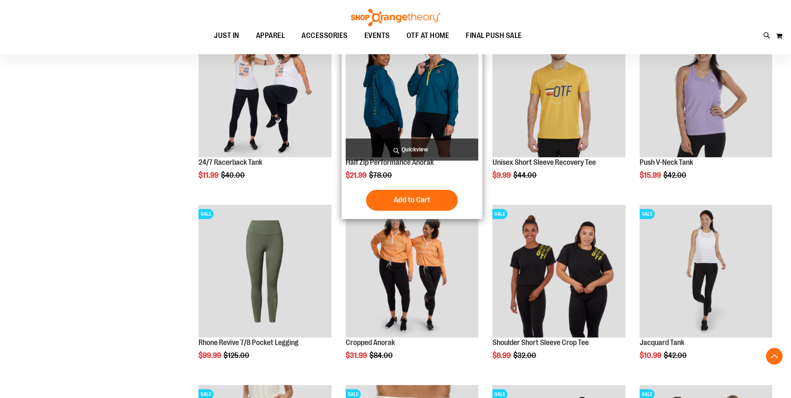
scroll to position [541, 0]
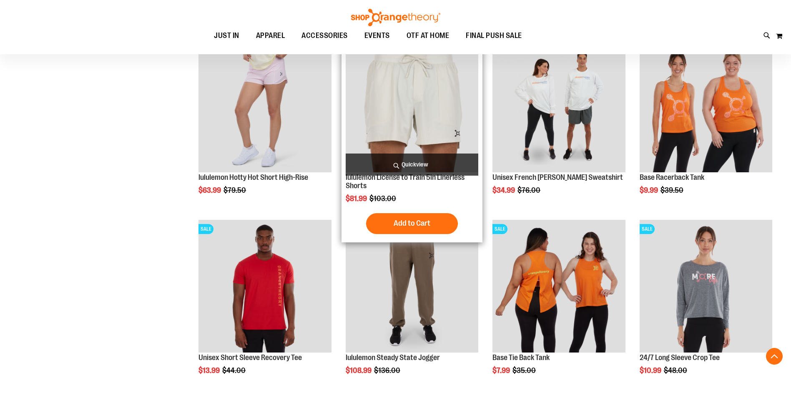
scroll to position [1000, 0]
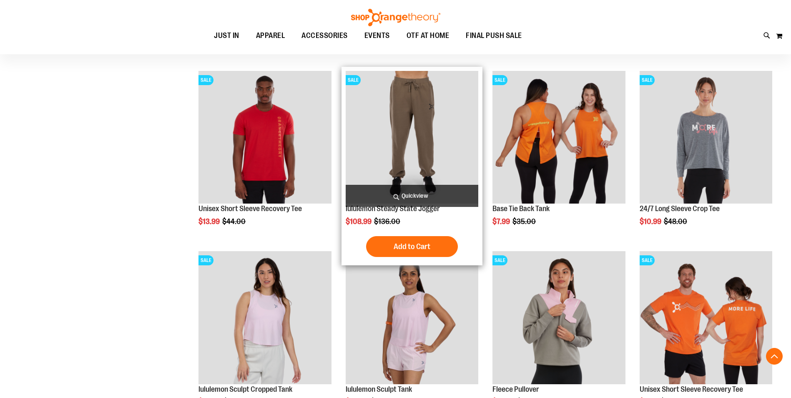
click at [422, 128] on img "product" at bounding box center [412, 137] width 133 height 133
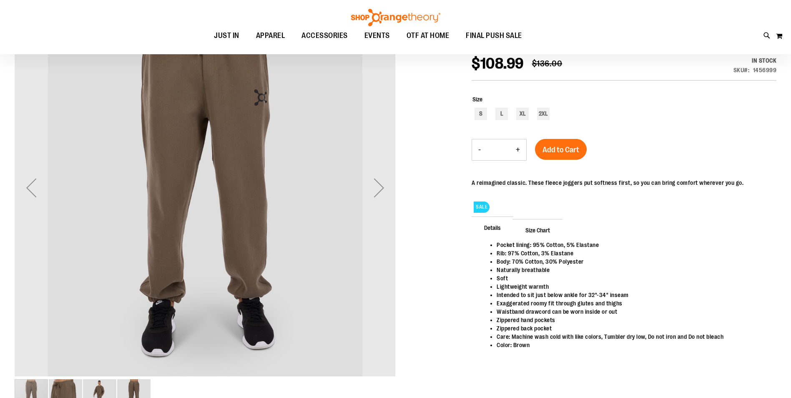
scroll to position [125, 0]
click at [383, 188] on div "Next" at bounding box center [378, 186] width 33 height 33
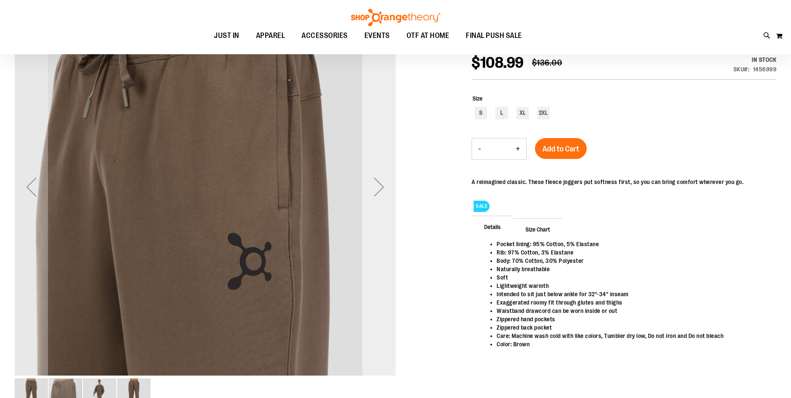
click at [384, 186] on div "Next" at bounding box center [378, 186] width 33 height 33
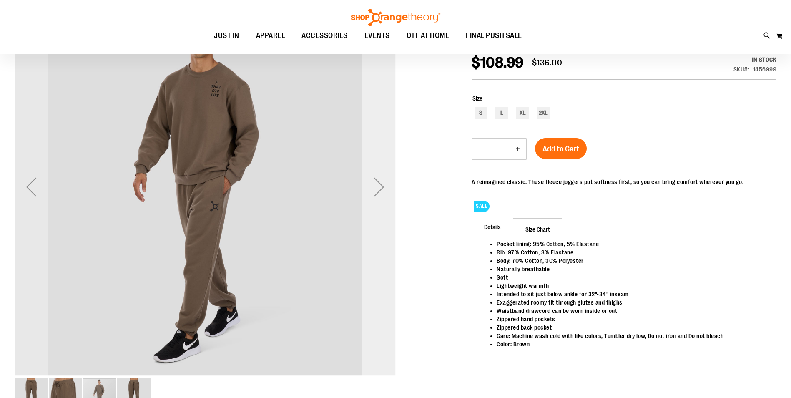
click at [384, 186] on div "Next" at bounding box center [378, 186] width 33 height 33
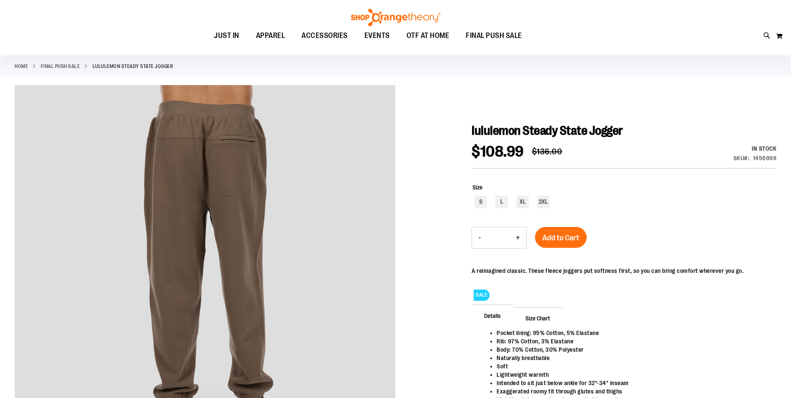
scroll to position [0, 0]
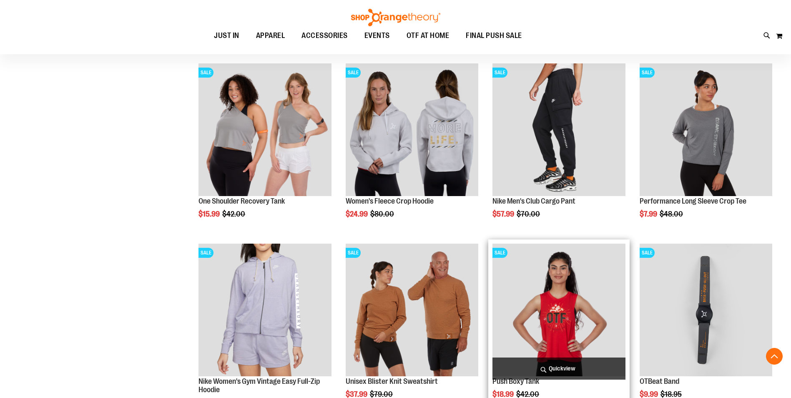
scroll to position [506, 0]
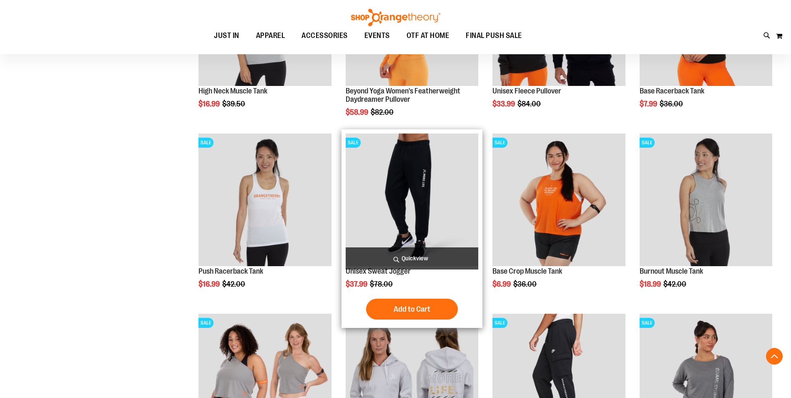
click at [425, 196] on img "product" at bounding box center [412, 199] width 133 height 133
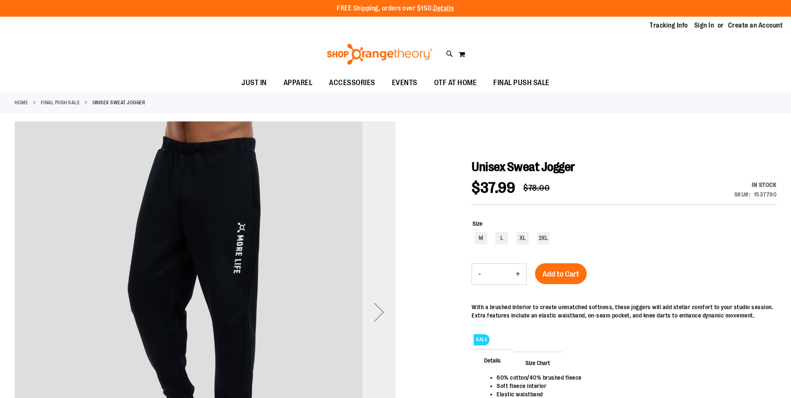
click at [380, 312] on div "Next" at bounding box center [378, 311] width 33 height 33
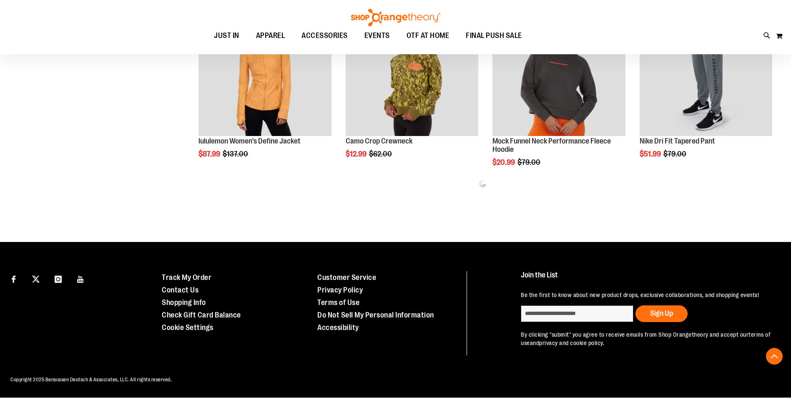
scroll to position [443, 0]
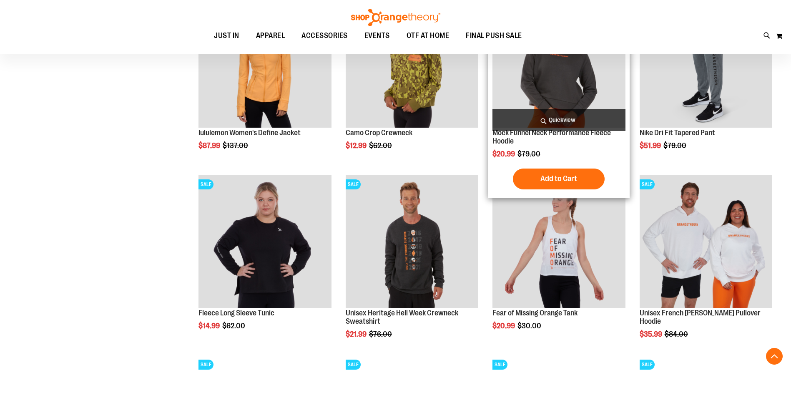
scroll to position [276, 0]
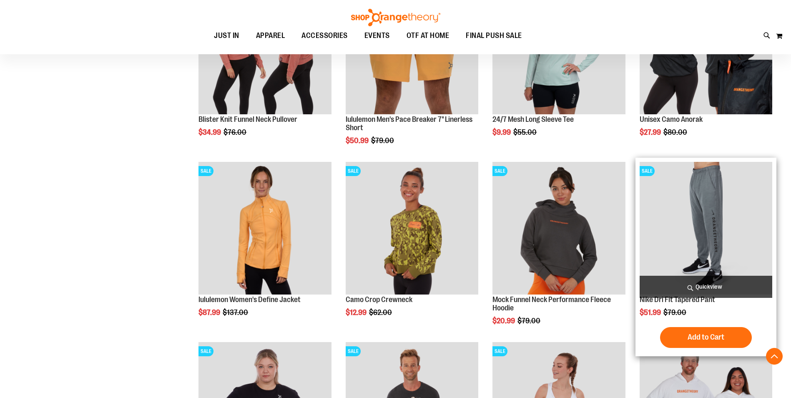
click at [676, 218] on img "product" at bounding box center [706, 228] width 133 height 133
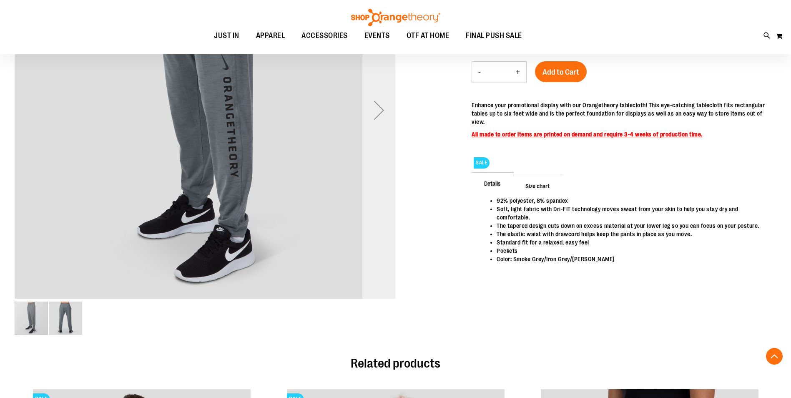
scroll to position [208, 0]
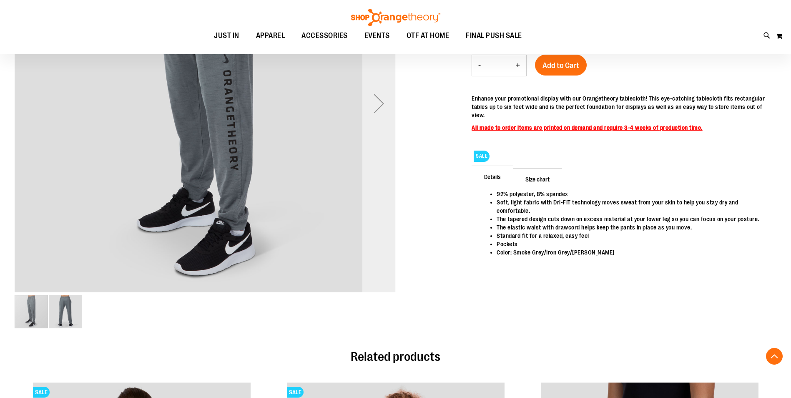
click at [374, 108] on div "Next" at bounding box center [378, 103] width 33 height 33
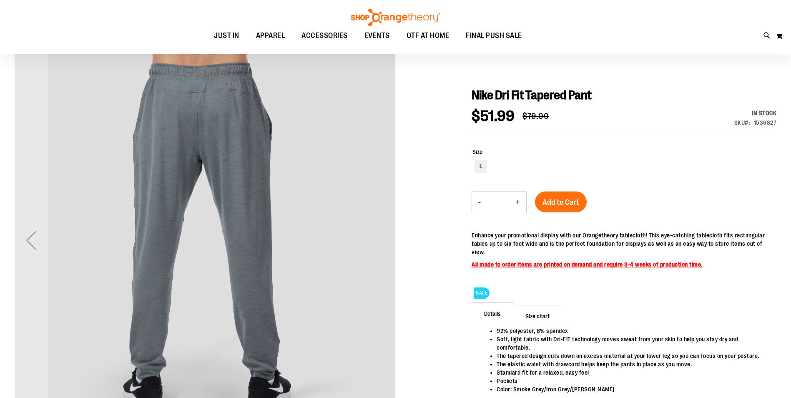
scroll to position [0, 0]
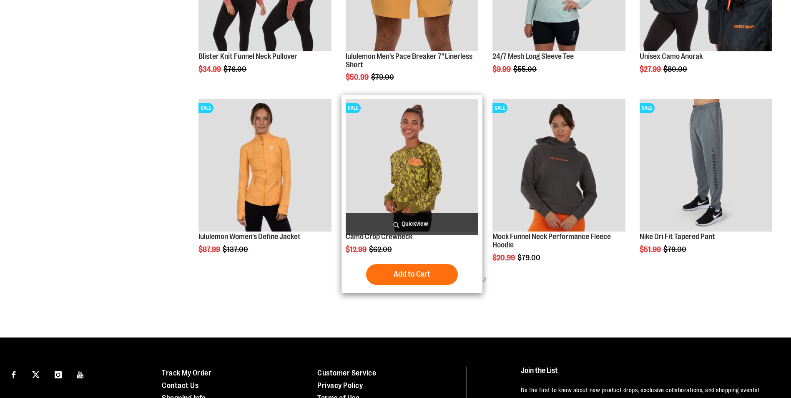
scroll to position [276, 0]
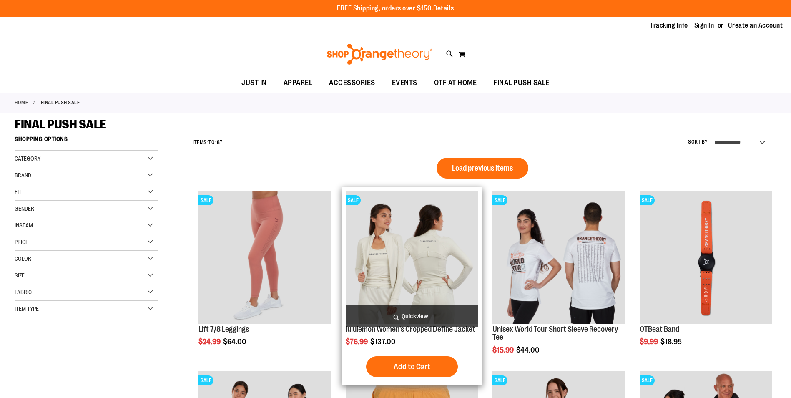
click at [428, 242] on img "product" at bounding box center [412, 257] width 133 height 133
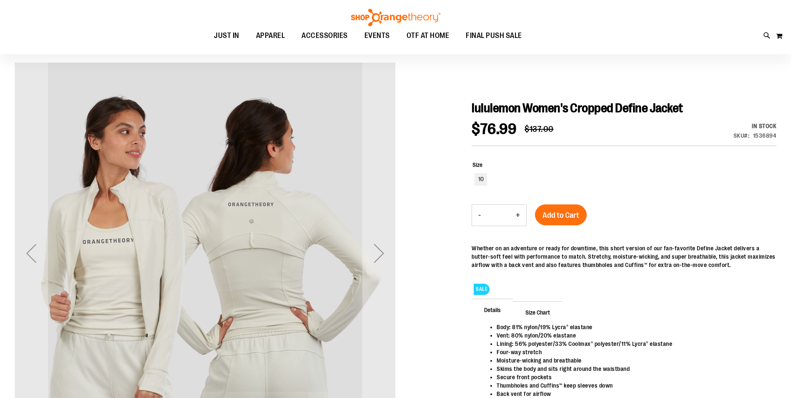
scroll to position [41, 0]
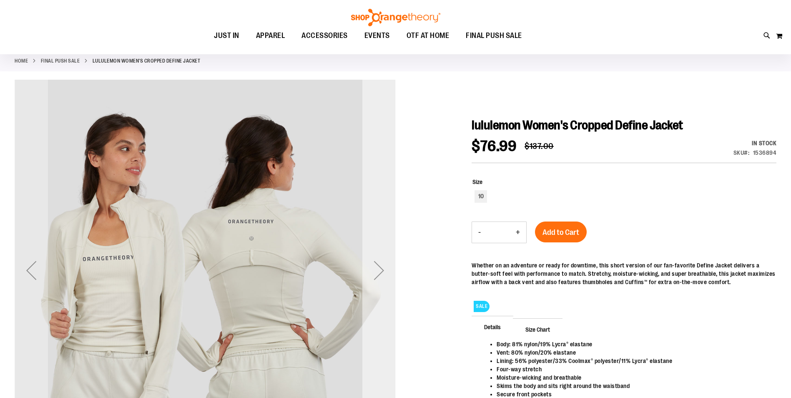
click at [377, 275] on div "Next" at bounding box center [378, 270] width 33 height 33
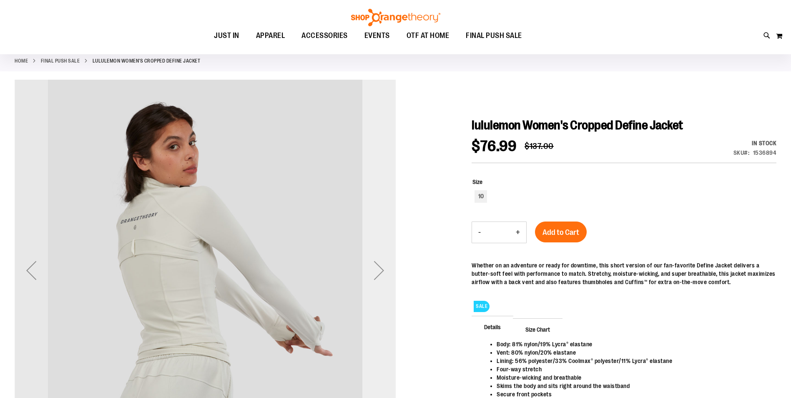
click at [377, 275] on div "Next" at bounding box center [378, 270] width 33 height 33
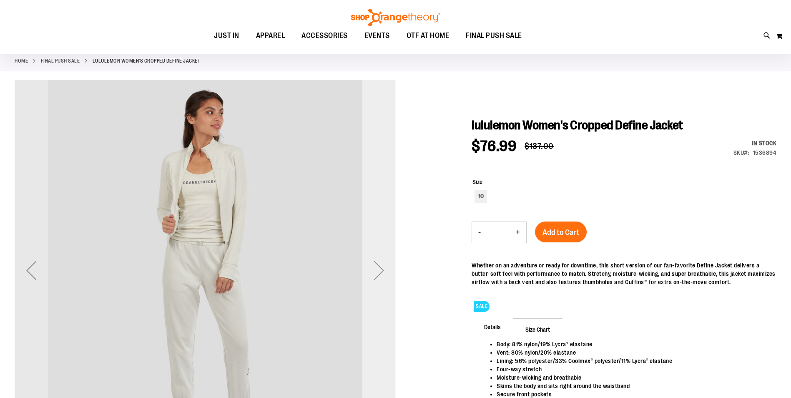
click at [377, 275] on div "Next" at bounding box center [378, 270] width 33 height 33
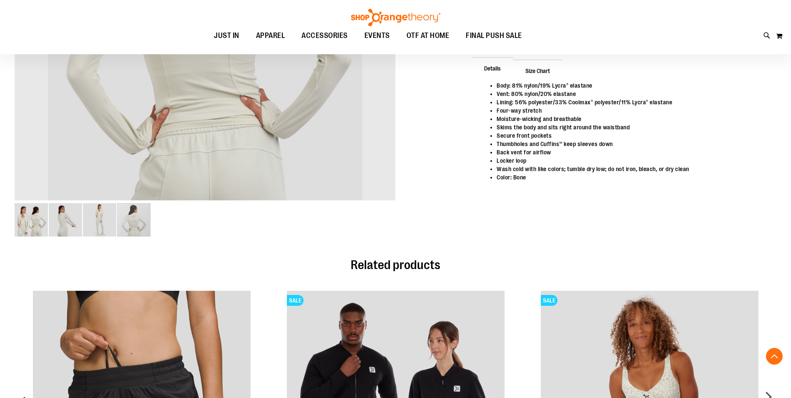
scroll to position [8, 0]
